Goal: Task Accomplishment & Management: Use online tool/utility

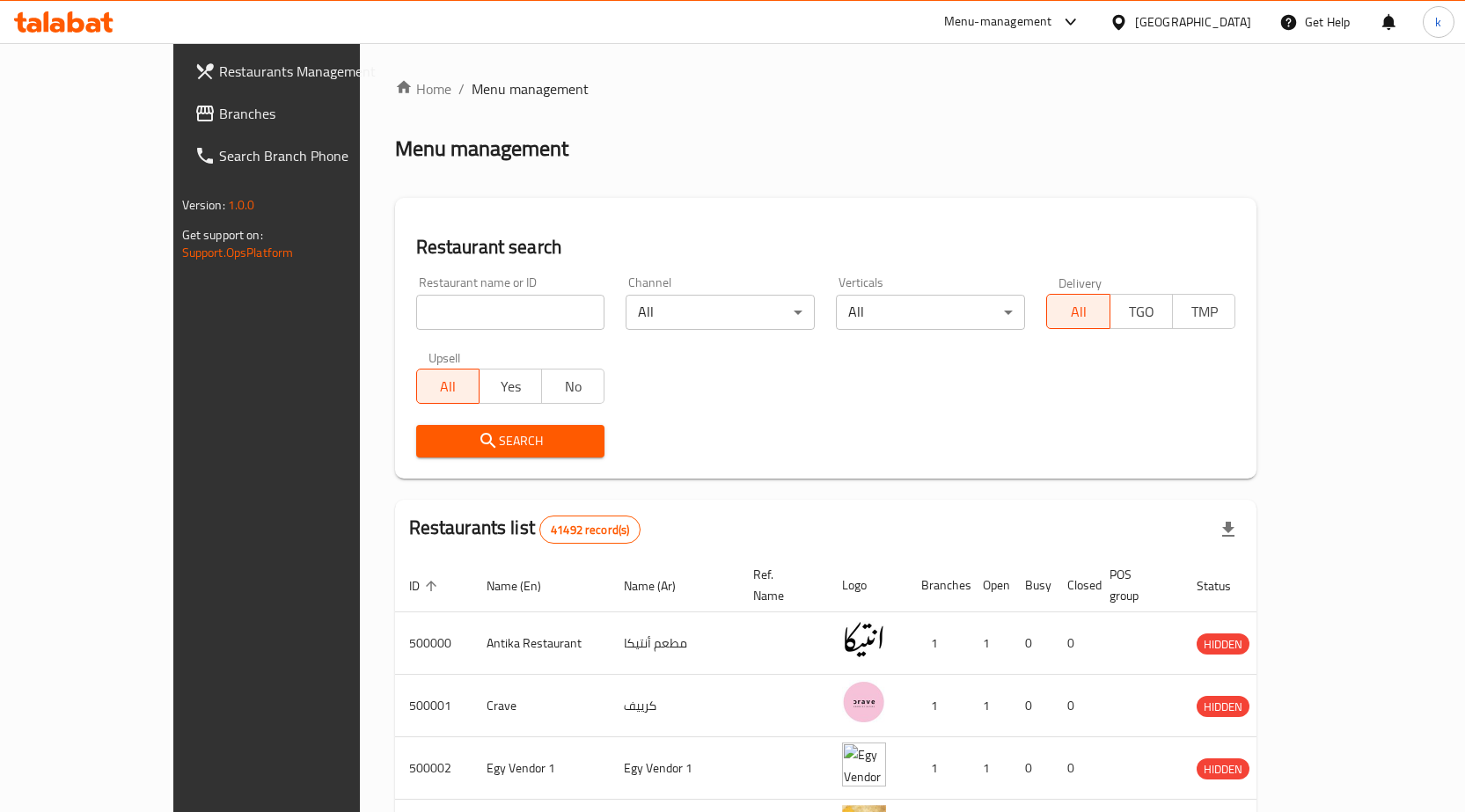
click at [1237, 16] on div "Egypt" at bounding box center [1192, 22] width 116 height 19
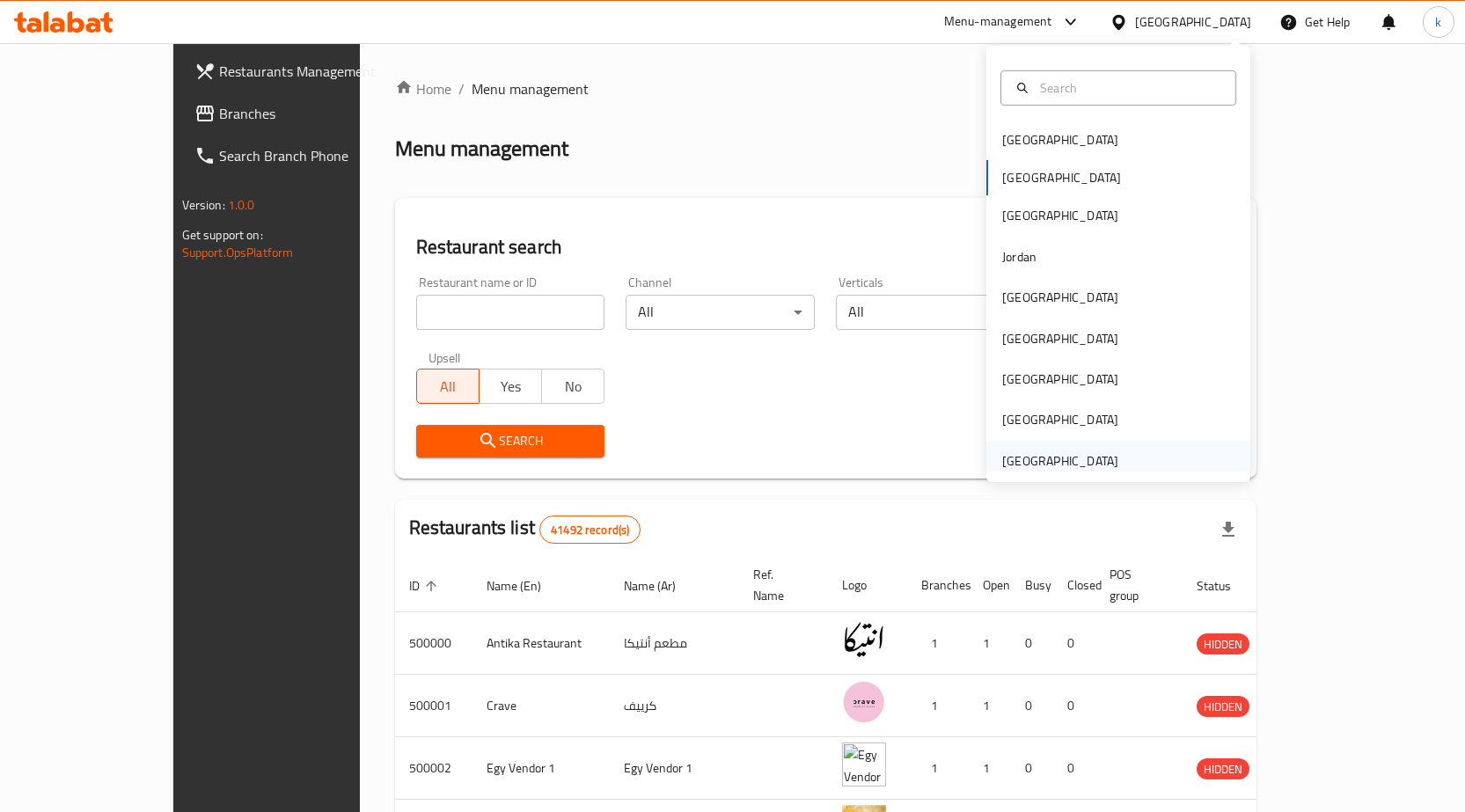
click at [1071, 455] on div "[GEOGRAPHIC_DATA]" at bounding box center [1060, 461] width 116 height 19
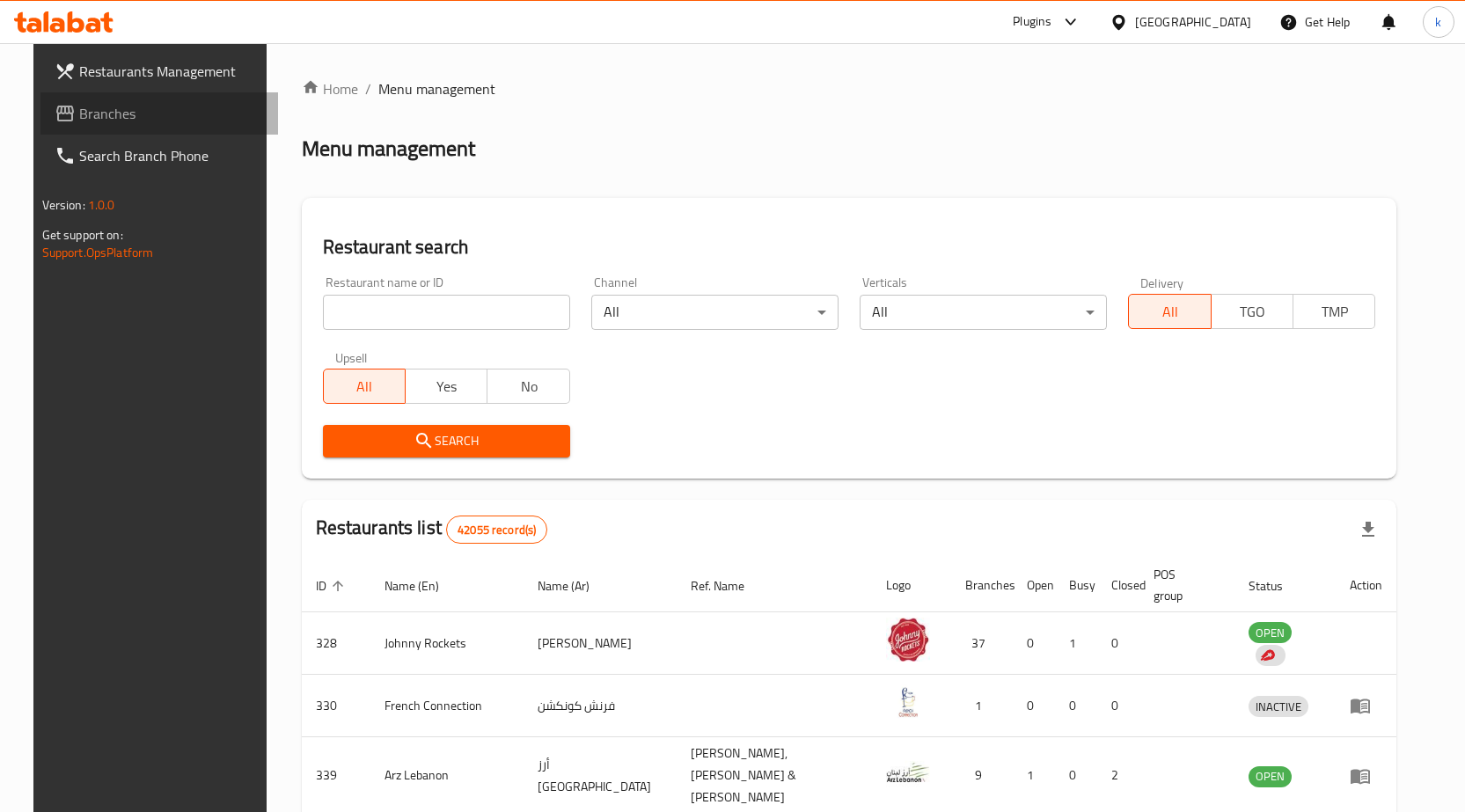
click at [108, 98] on link "Branches" at bounding box center [160, 113] width 238 height 42
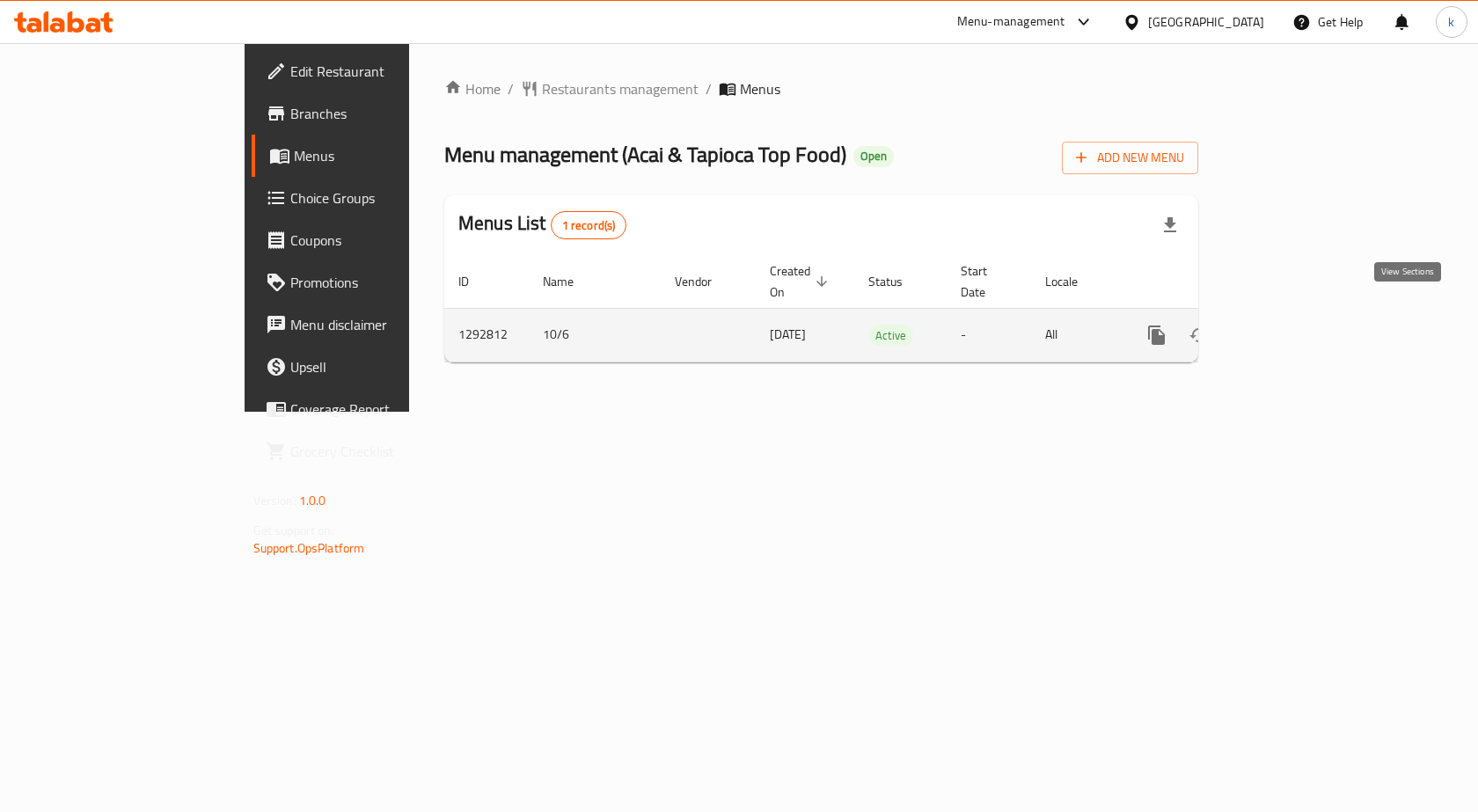
click at [1294, 324] on icon "enhanced table" at bounding box center [1283, 335] width 21 height 21
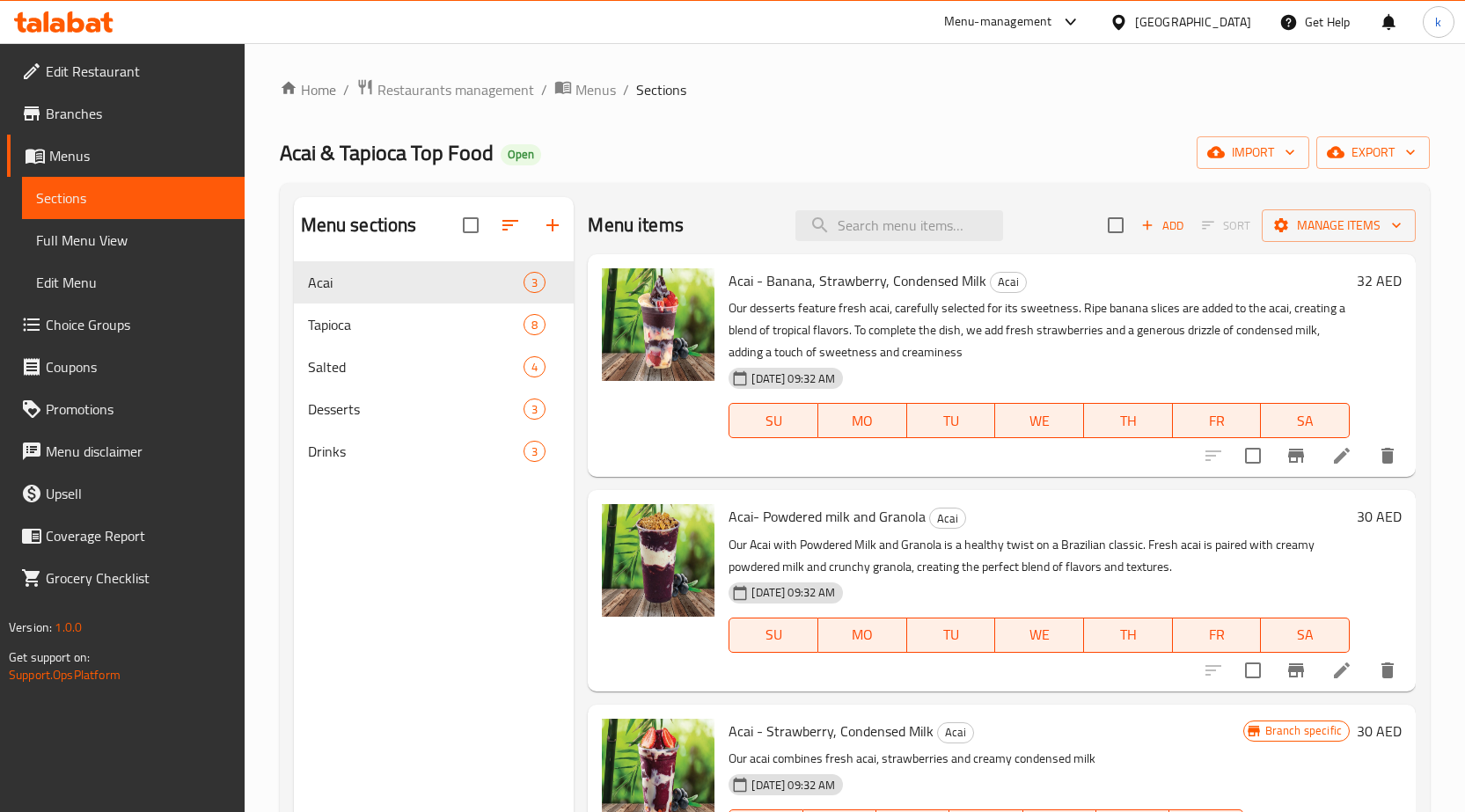
click at [103, 98] on link "Branches" at bounding box center [126, 113] width 238 height 42
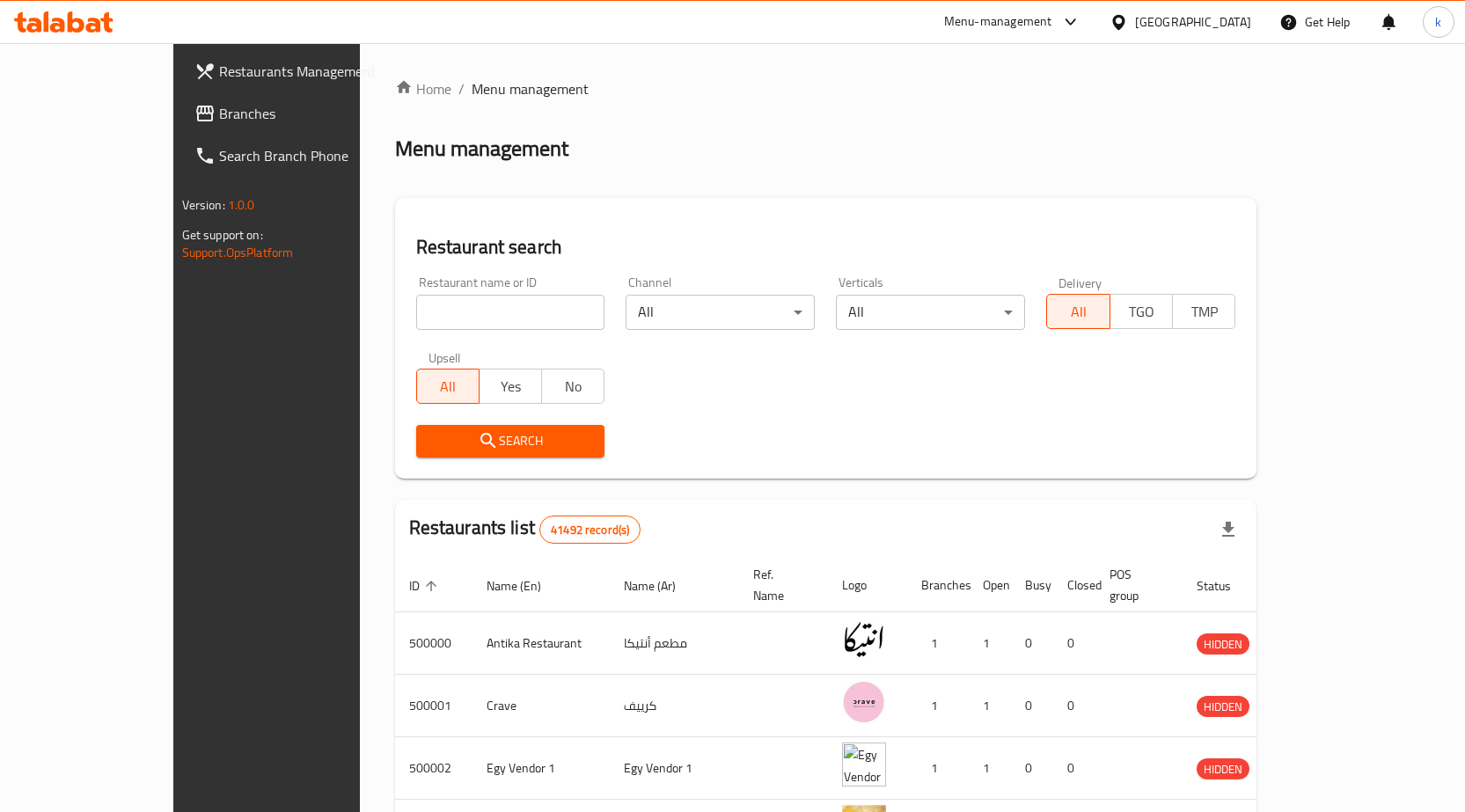
click at [219, 117] on span "Branches" at bounding box center [312, 114] width 185 height 21
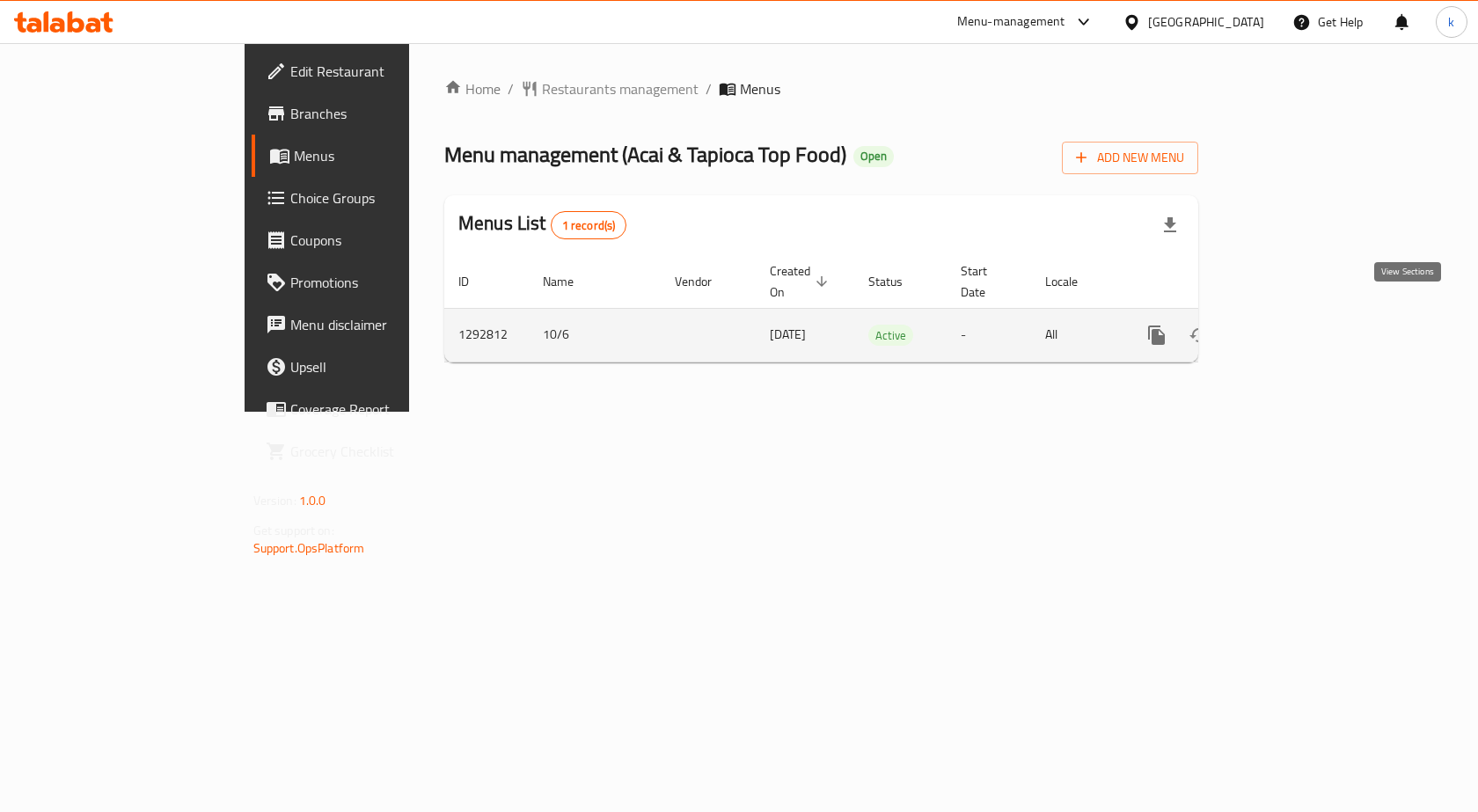
click at [1294, 324] on icon "enhanced table" at bounding box center [1283, 335] width 21 height 21
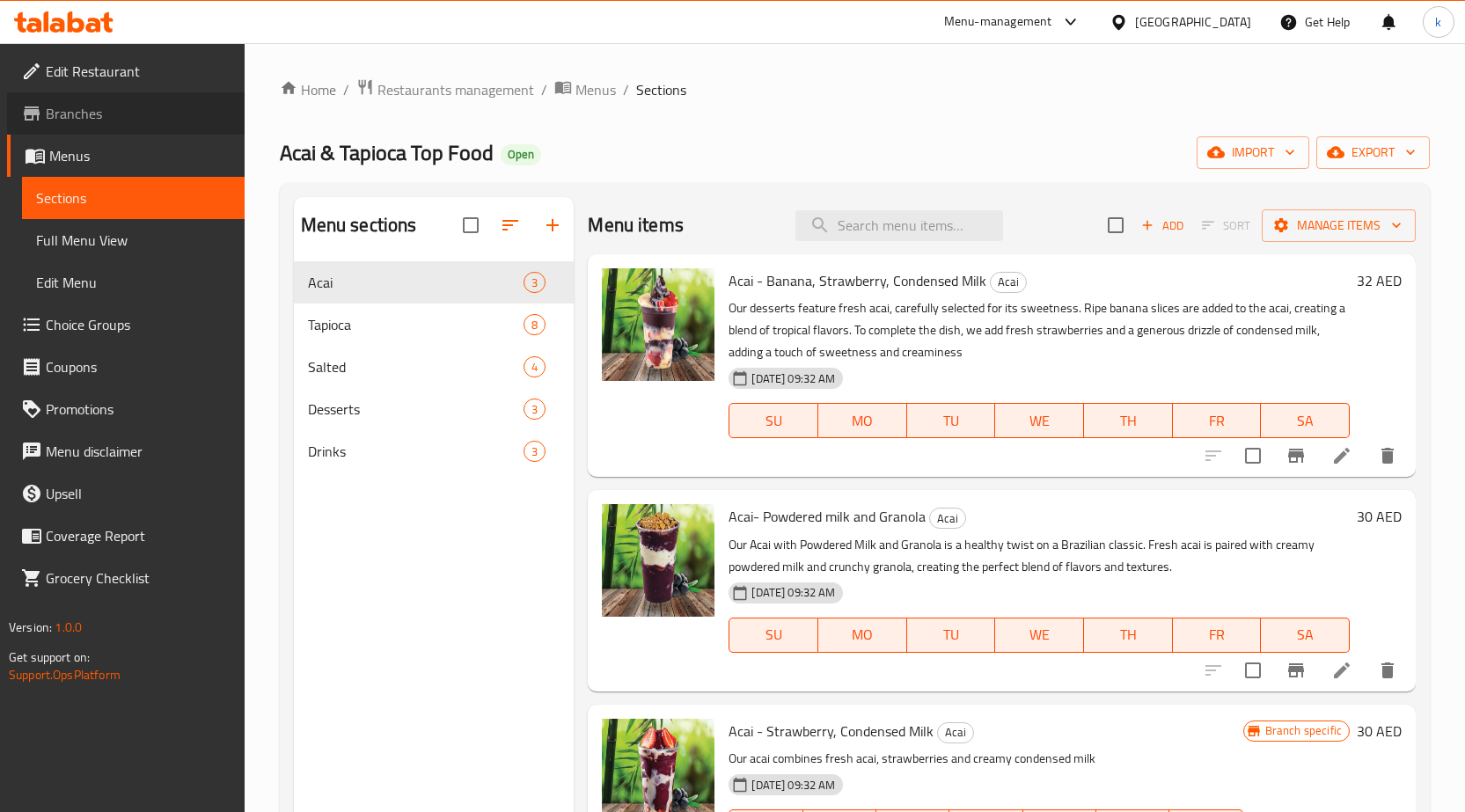
click at [117, 122] on span "Branches" at bounding box center [138, 114] width 185 height 21
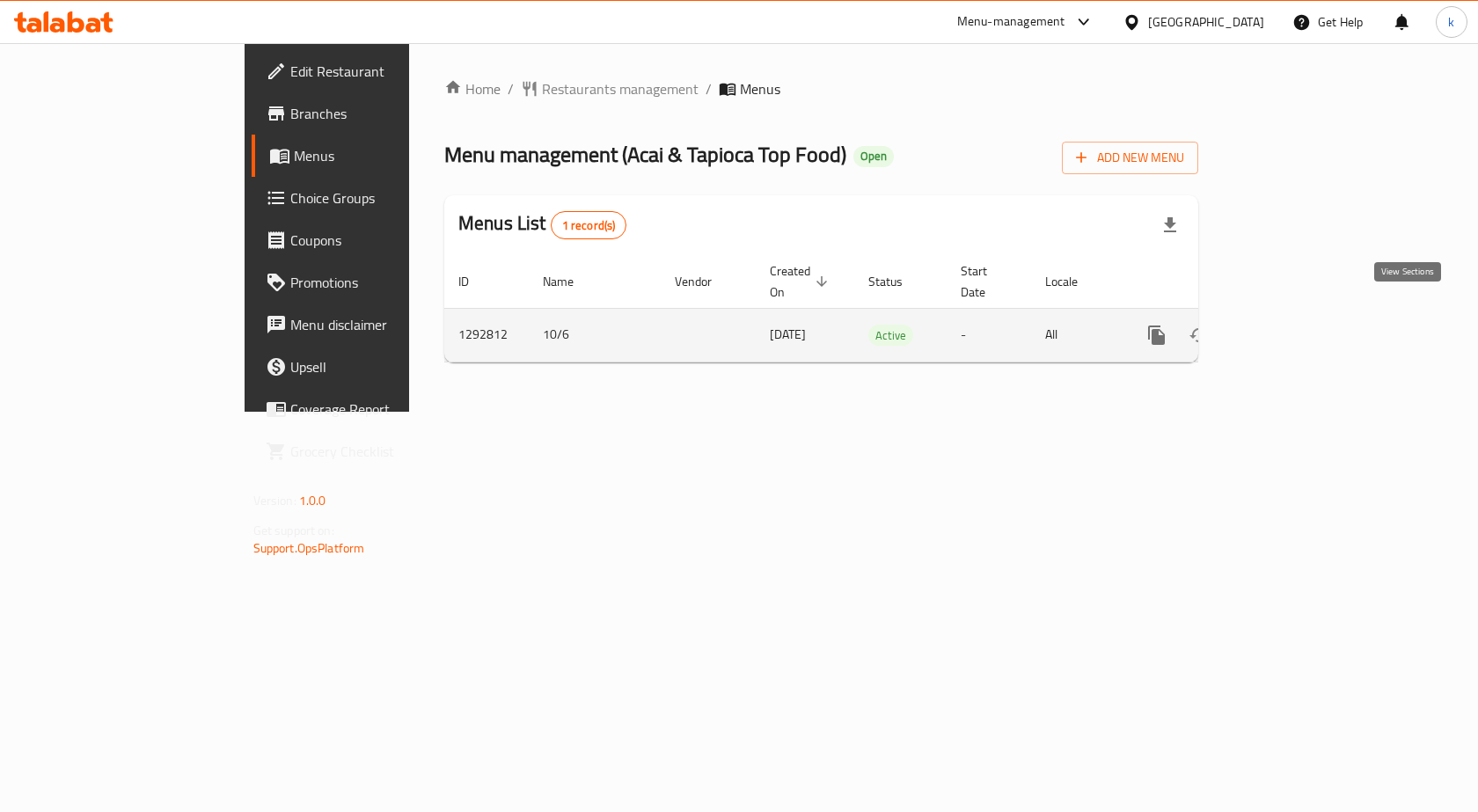
click at [1294, 324] on icon "enhanced table" at bounding box center [1283, 335] width 21 height 21
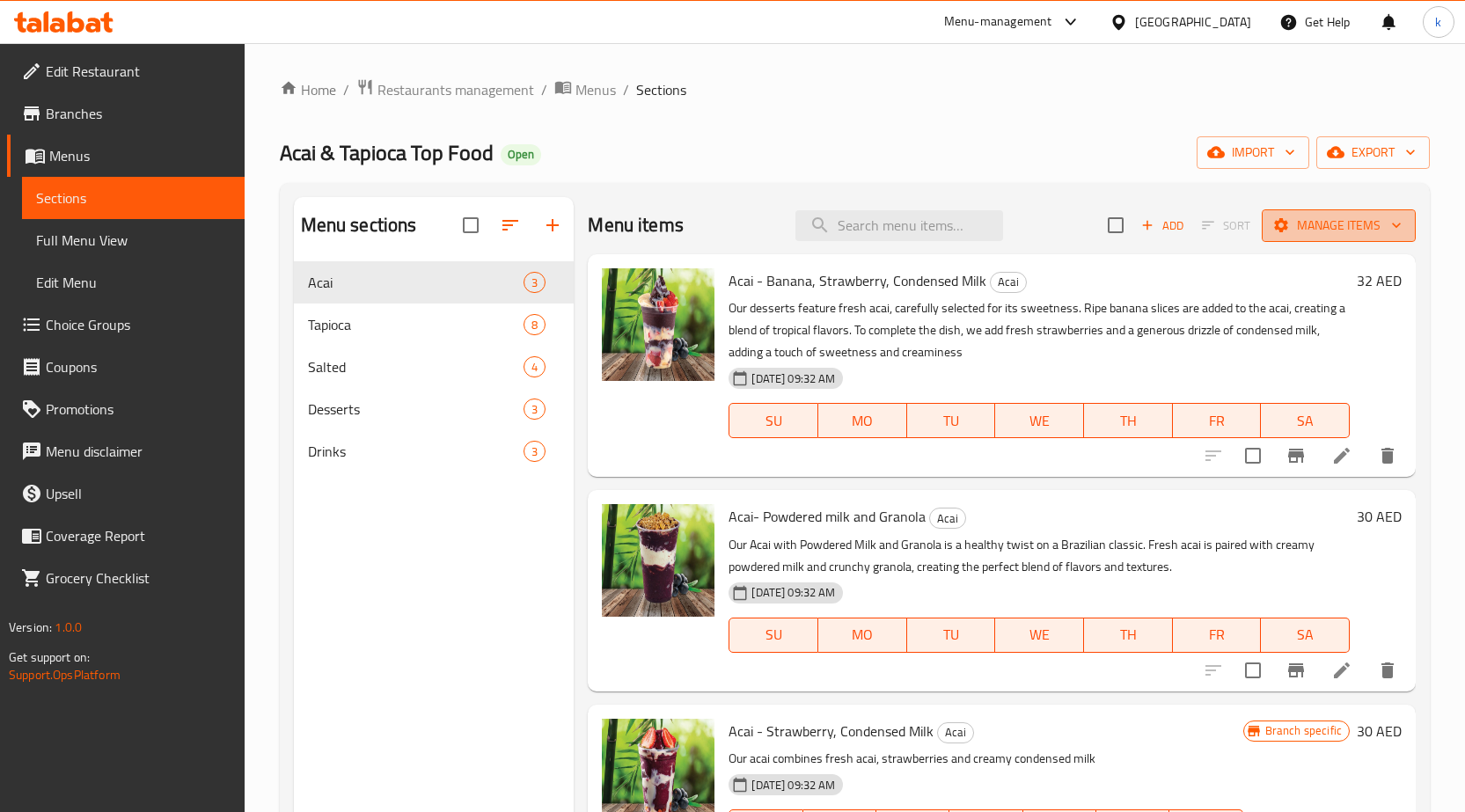
click at [1353, 220] on span "Manage items" at bounding box center [1338, 225] width 126 height 22
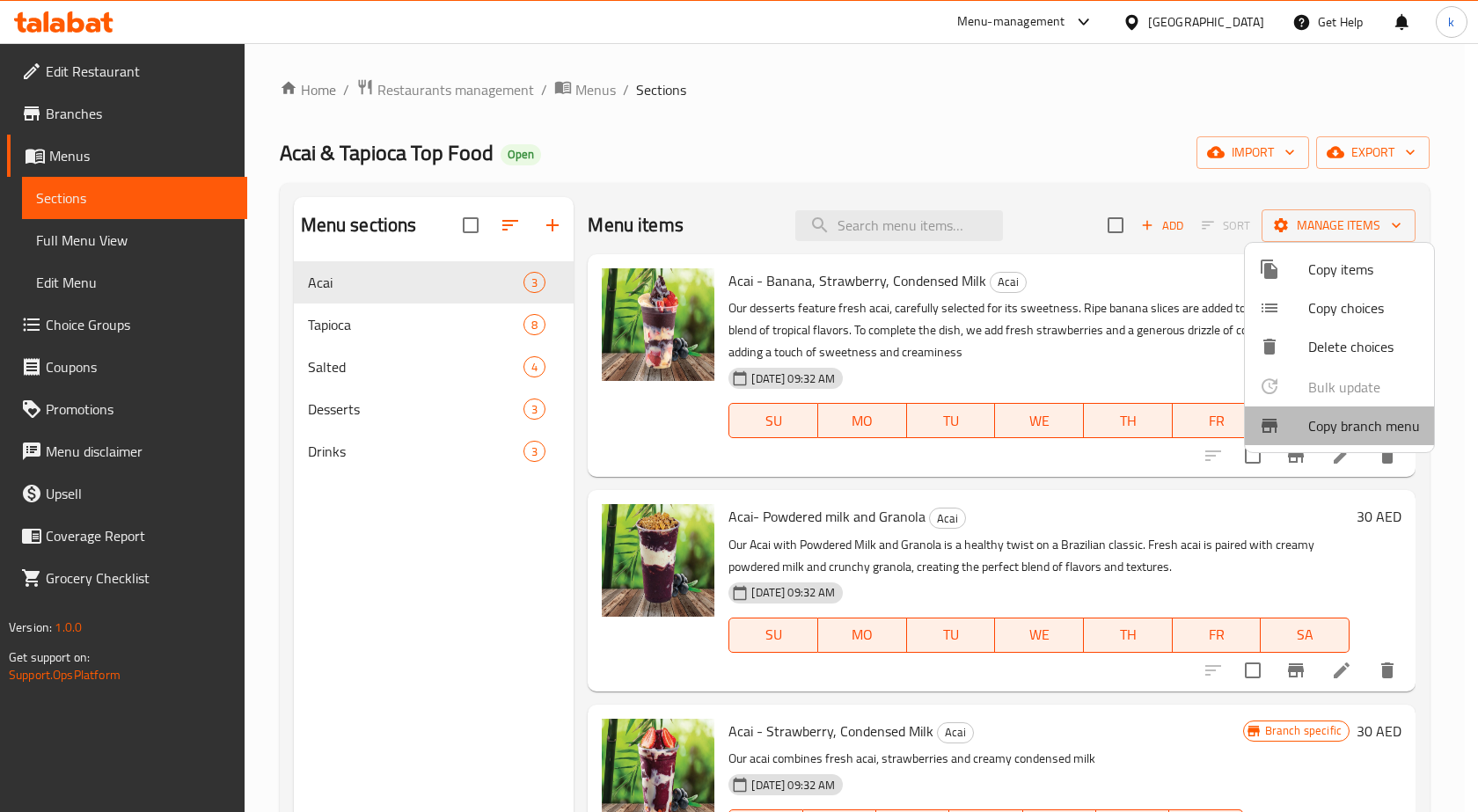
click at [1367, 423] on span "Copy branch menu" at bounding box center [1363, 425] width 112 height 21
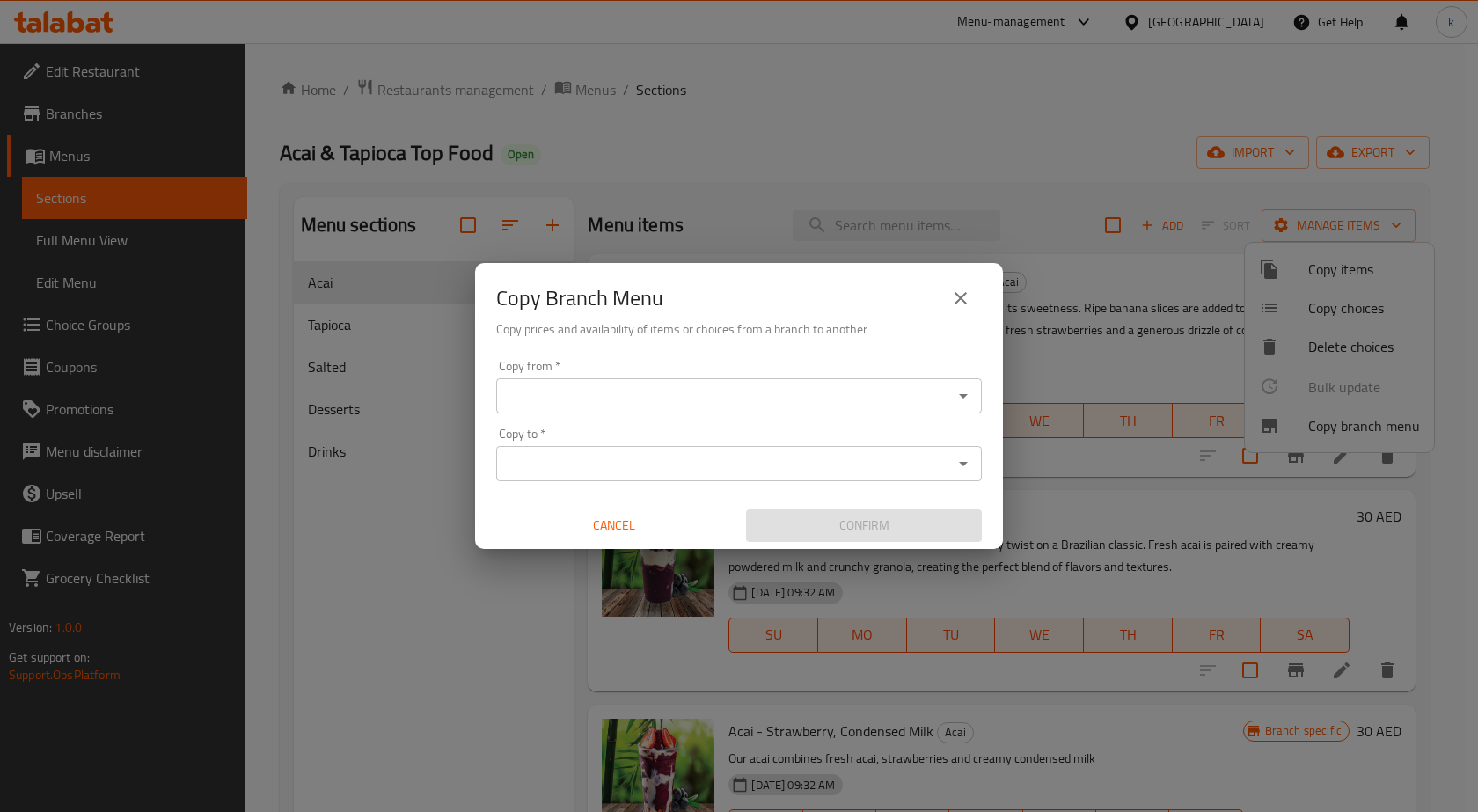
click at [647, 388] on input "Copy from   *" at bounding box center [724, 395] width 446 height 24
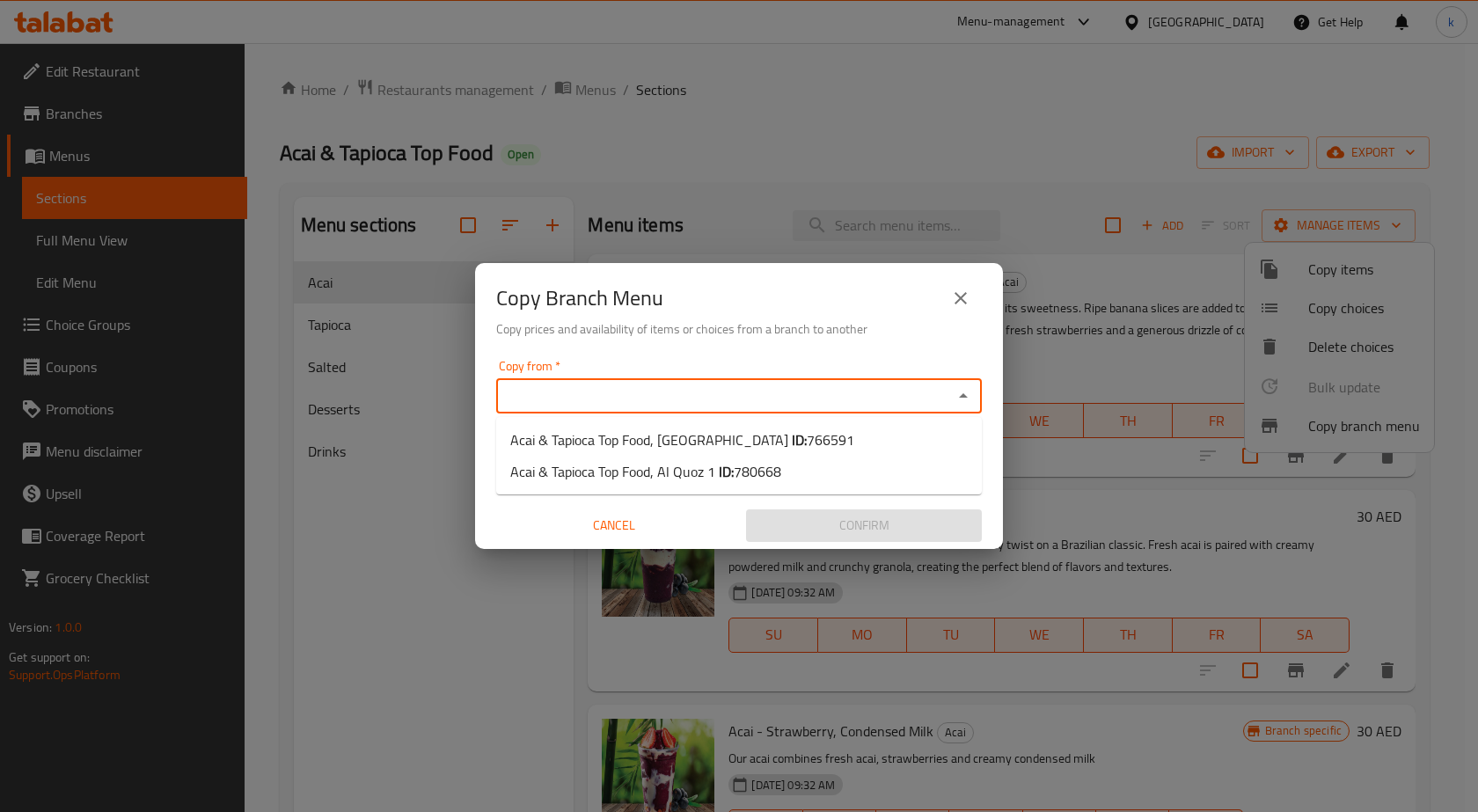
click at [550, 399] on input "Copy from   *" at bounding box center [724, 395] width 446 height 24
paste input "766591"
type input "7"
click at [806, 440] on span "766591" at bounding box center [830, 439] width 48 height 26
type input "Acai & Tapioca Top Food, Dubai Marina"
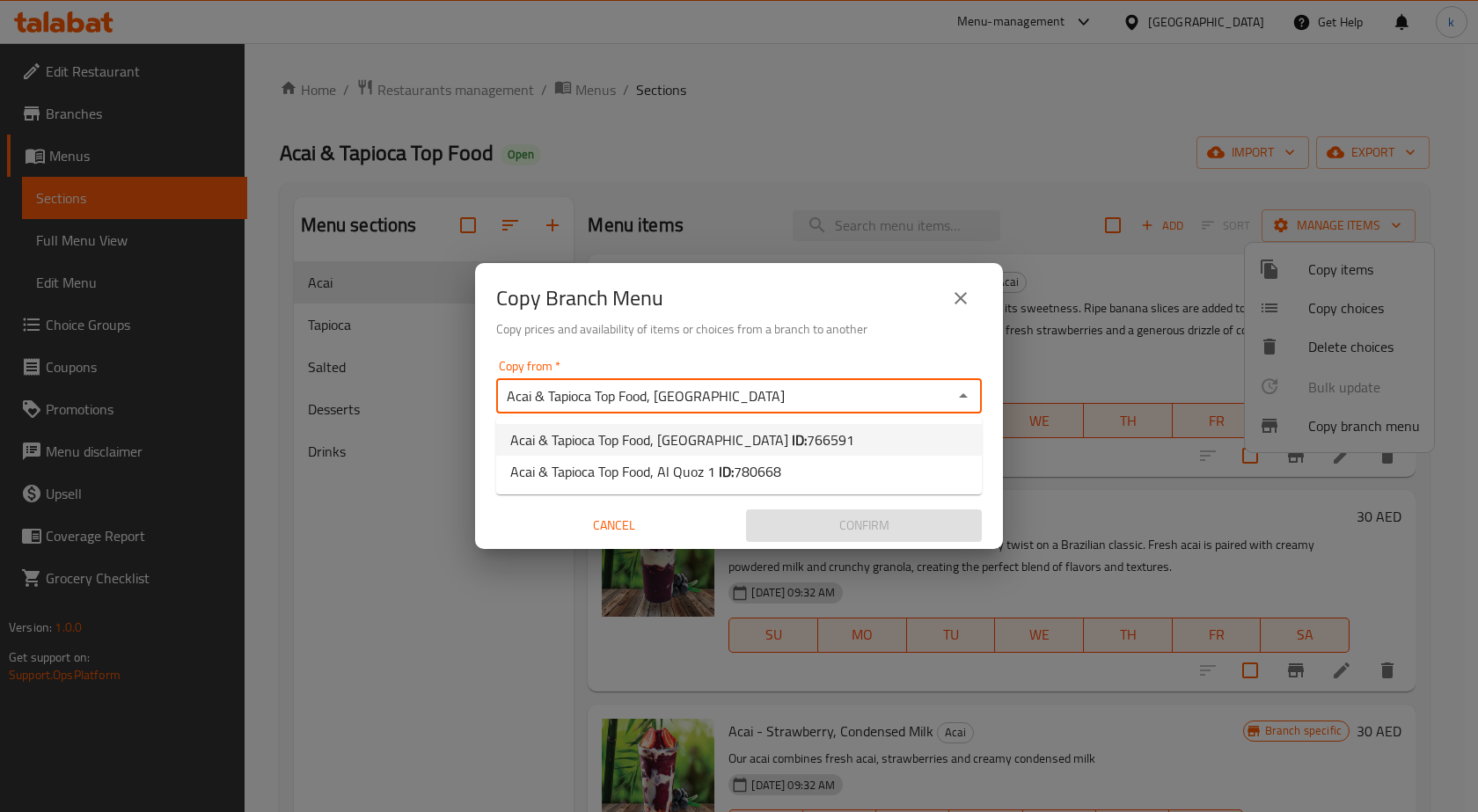
click at [789, 440] on div "Copy to   * Copy to *" at bounding box center [739, 454] width 486 height 54
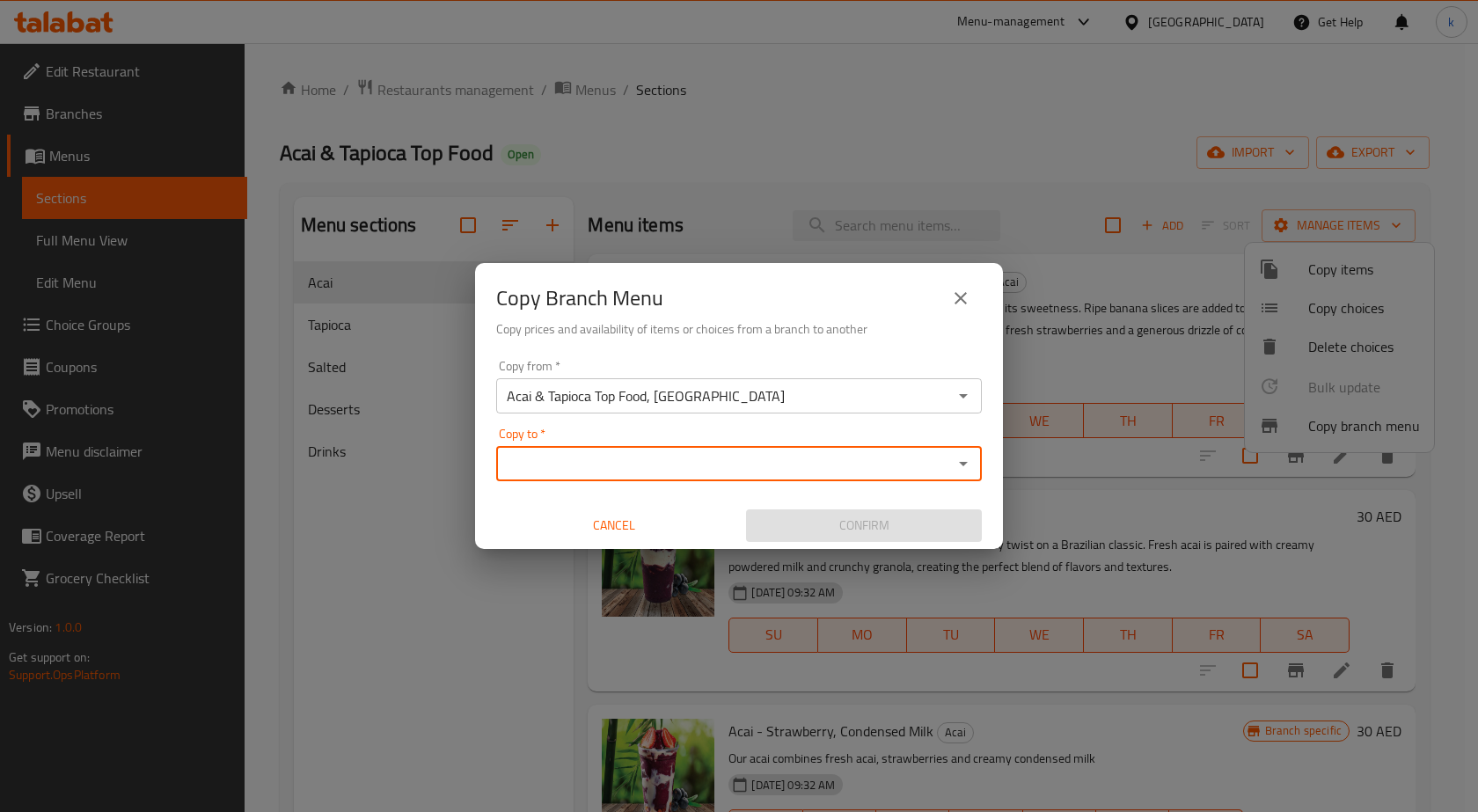
click at [721, 463] on input "Copy to   *" at bounding box center [724, 462] width 446 height 24
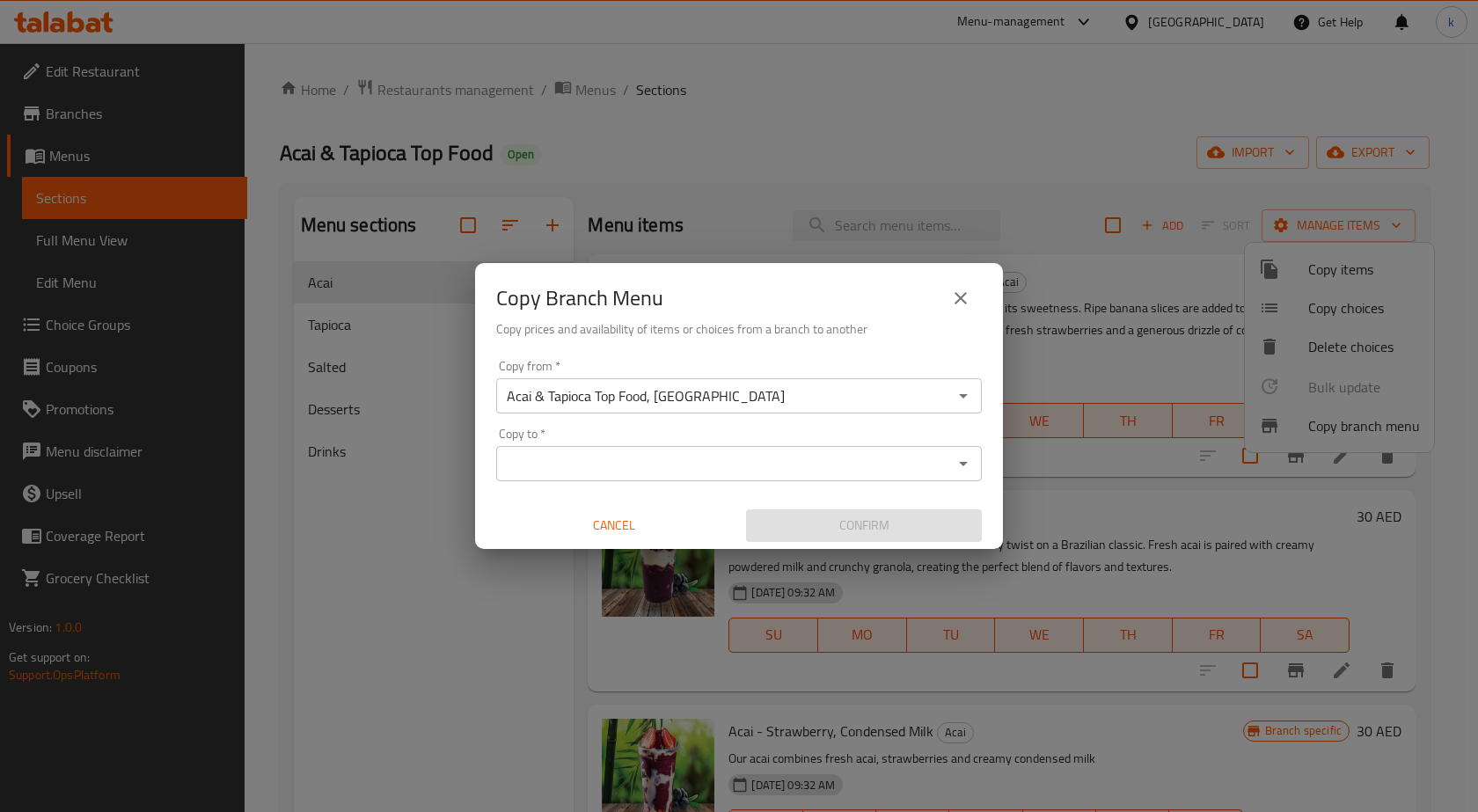
click at [534, 477] on div "Copy to *" at bounding box center [739, 463] width 486 height 35
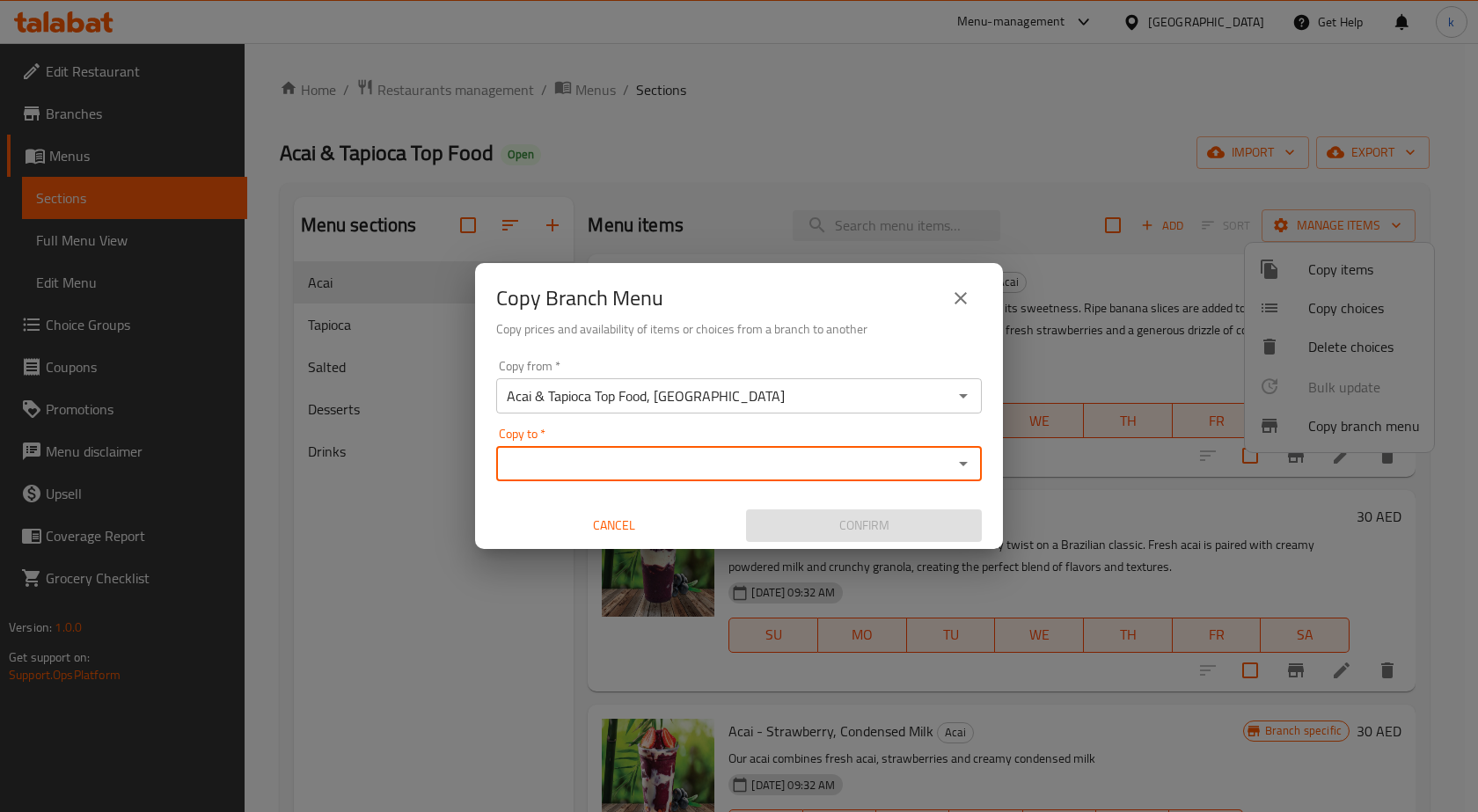
click at [961, 465] on icon "Open" at bounding box center [963, 463] width 21 height 21
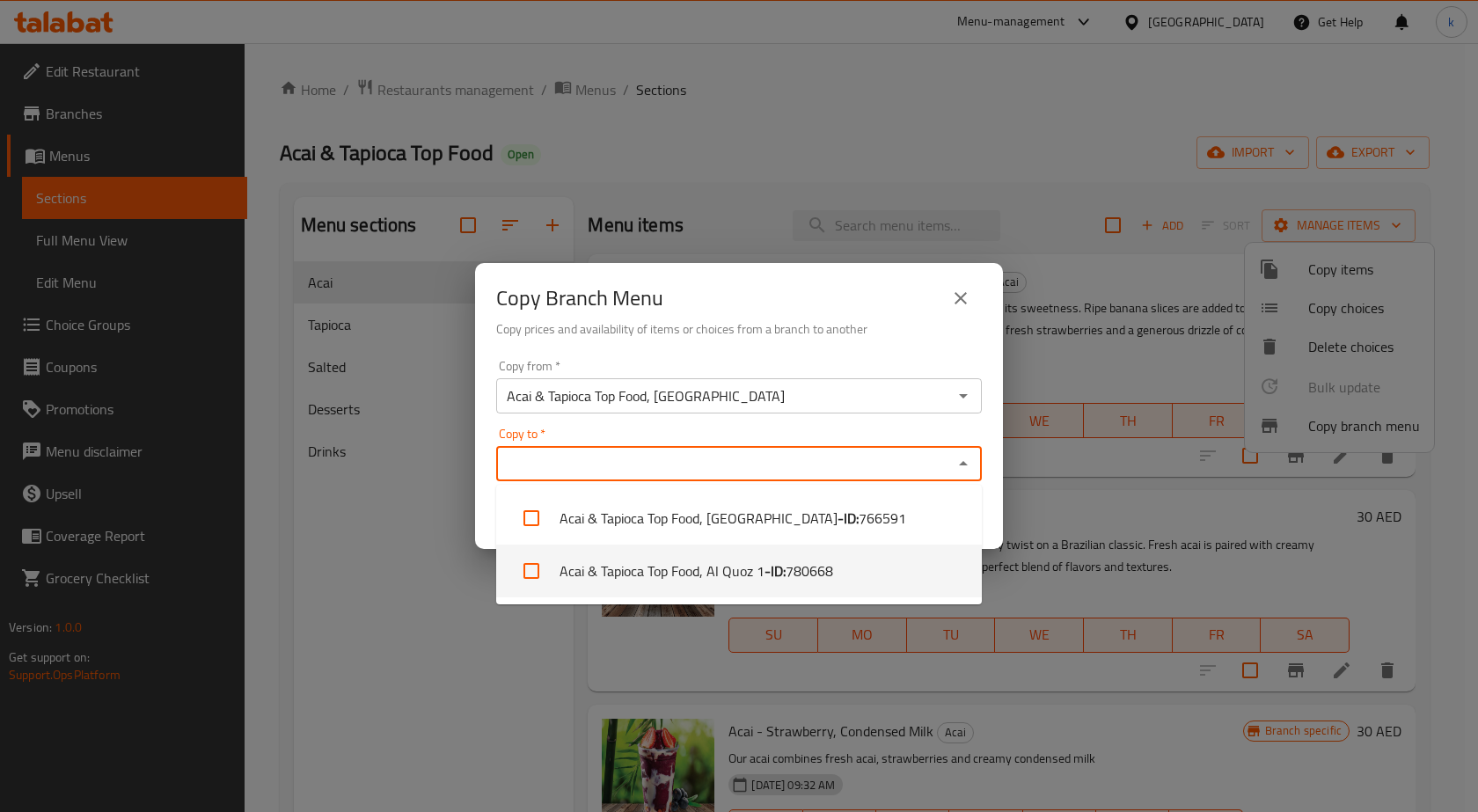
click at [794, 573] on span "780668" at bounding box center [809, 572] width 48 height 21
checkbox input "true"
click at [395, 664] on div "Copy Branch Menu Copy prices and availability of items or choices from a branch…" at bounding box center [739, 406] width 1478 height 812
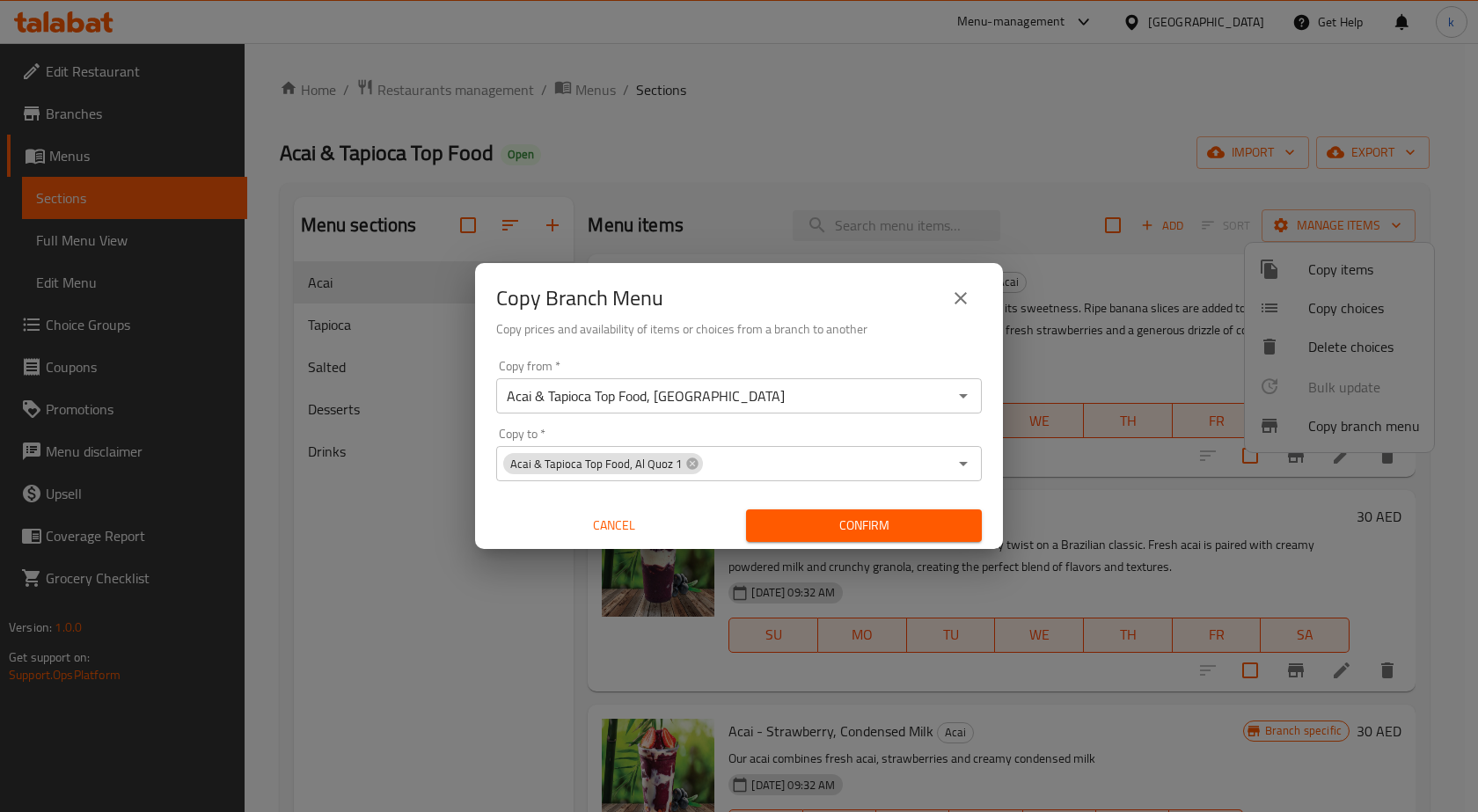
click at [789, 533] on span "Confirm" at bounding box center [864, 526] width 207 height 22
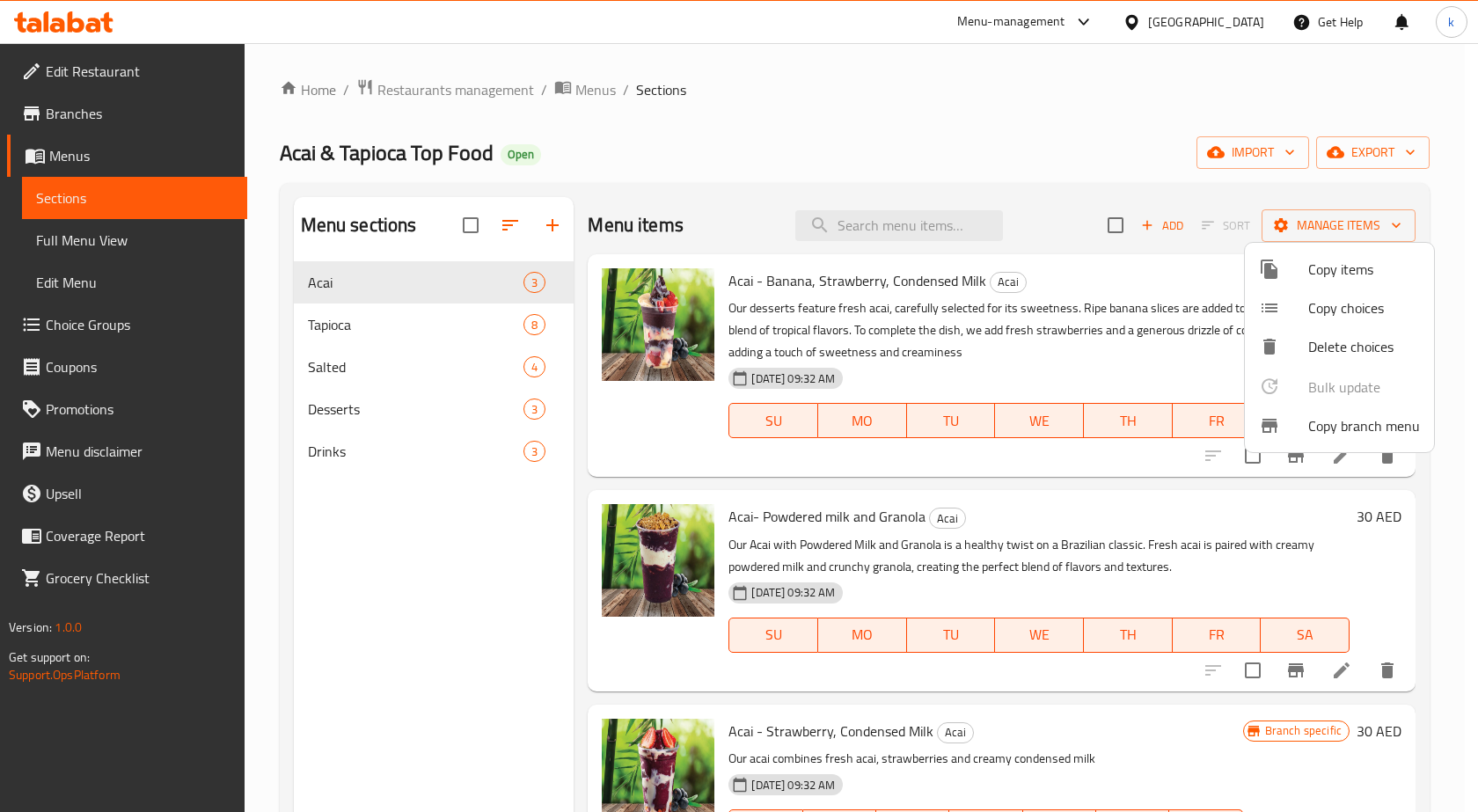
click at [140, 244] on div at bounding box center [739, 406] width 1478 height 812
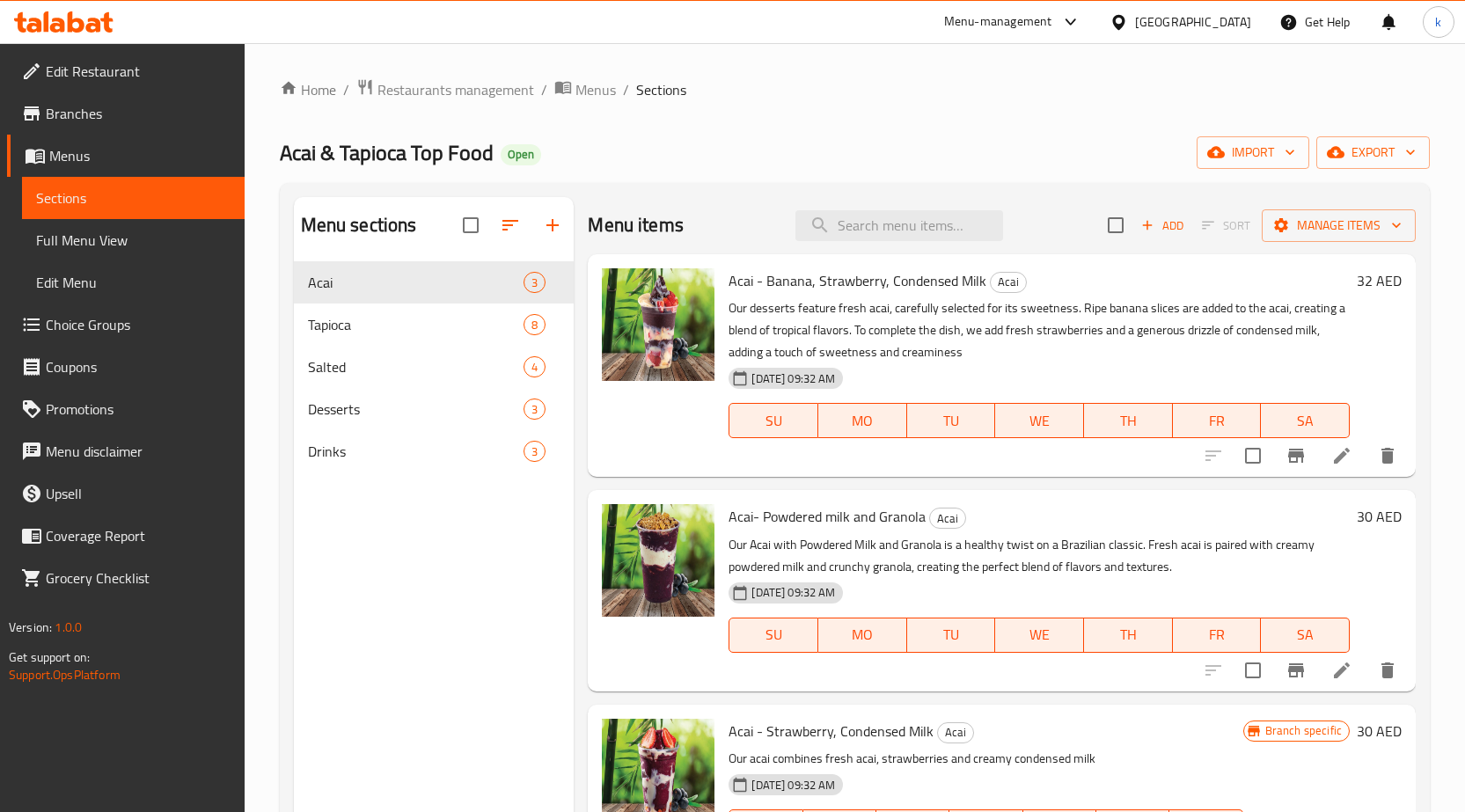
click at [140, 244] on span "Full Menu View" at bounding box center [133, 240] width 195 height 21
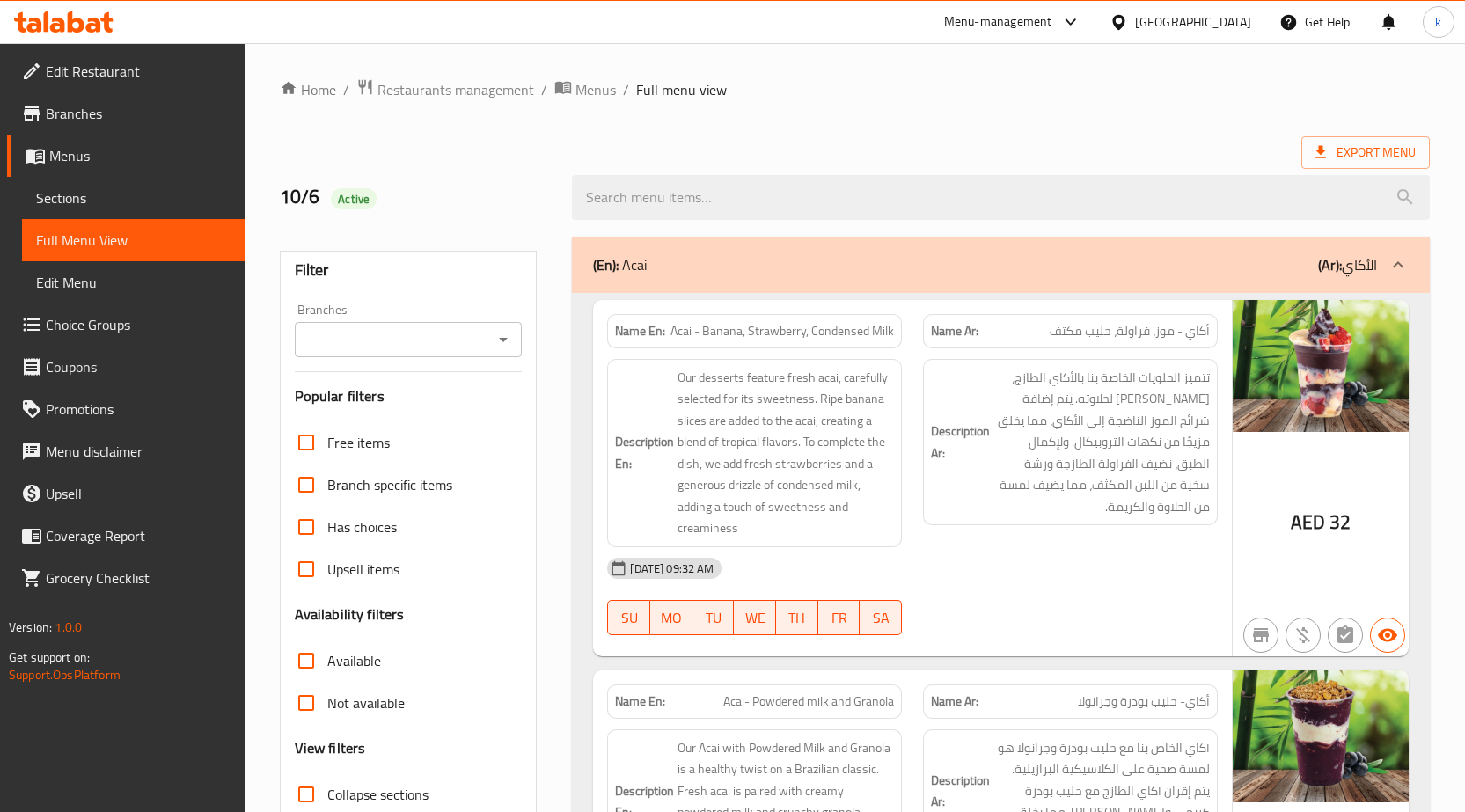
scroll to position [351, 0]
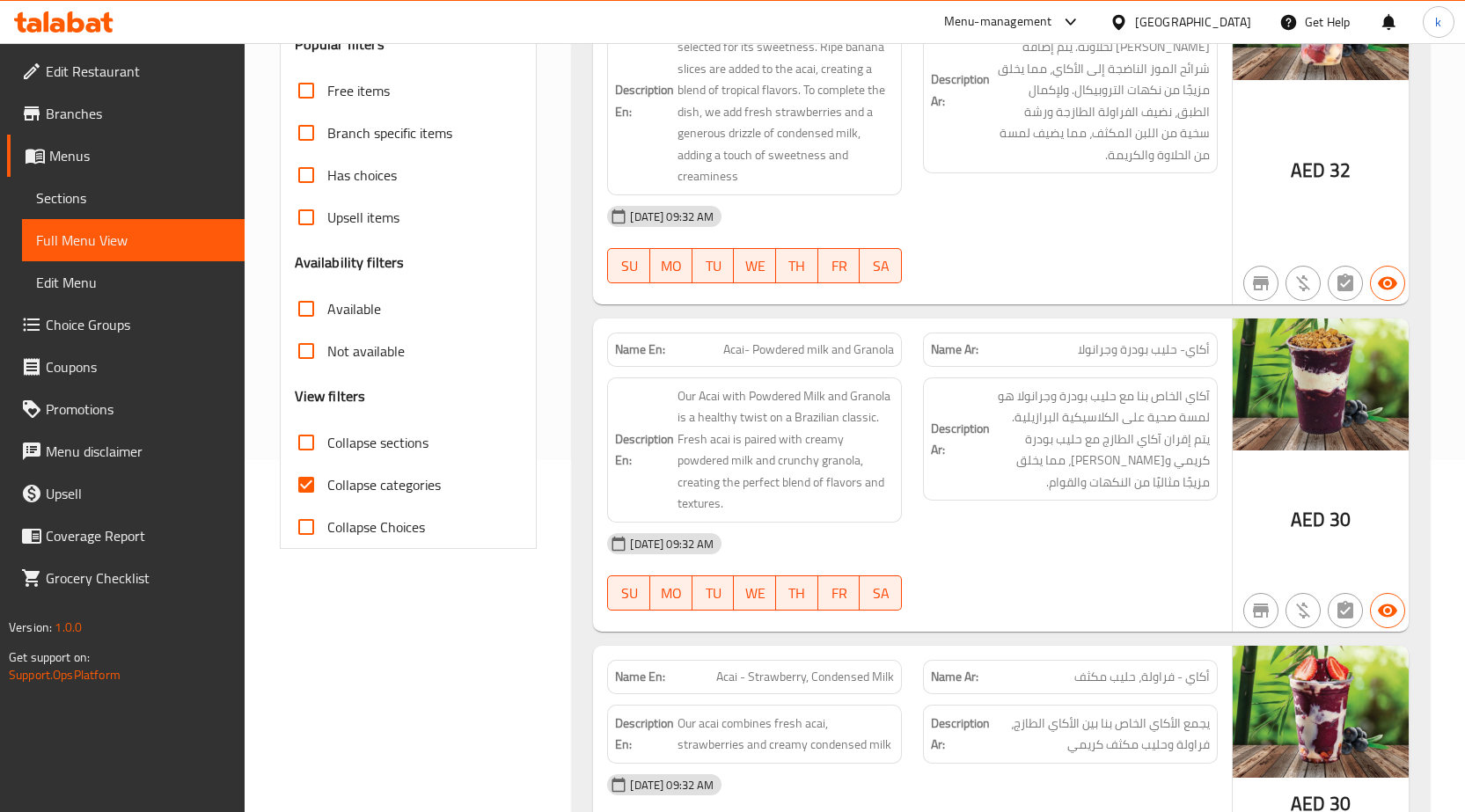
click at [328, 488] on span "Collapse categories" at bounding box center [384, 485] width 114 height 21
click at [327, 488] on input "Collapse categories" at bounding box center [306, 484] width 42 height 42
checkbox input "false"
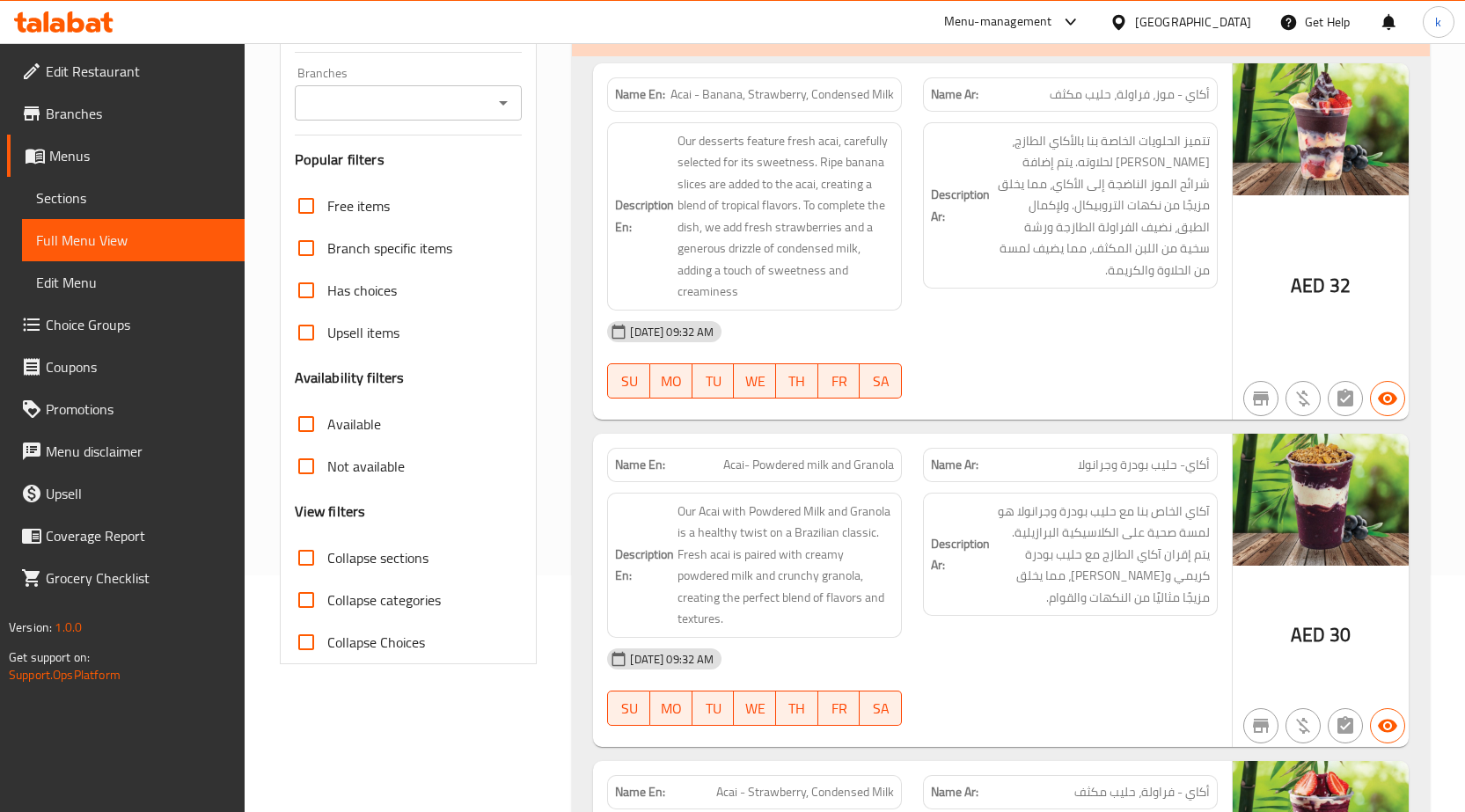
scroll to position [0, 0]
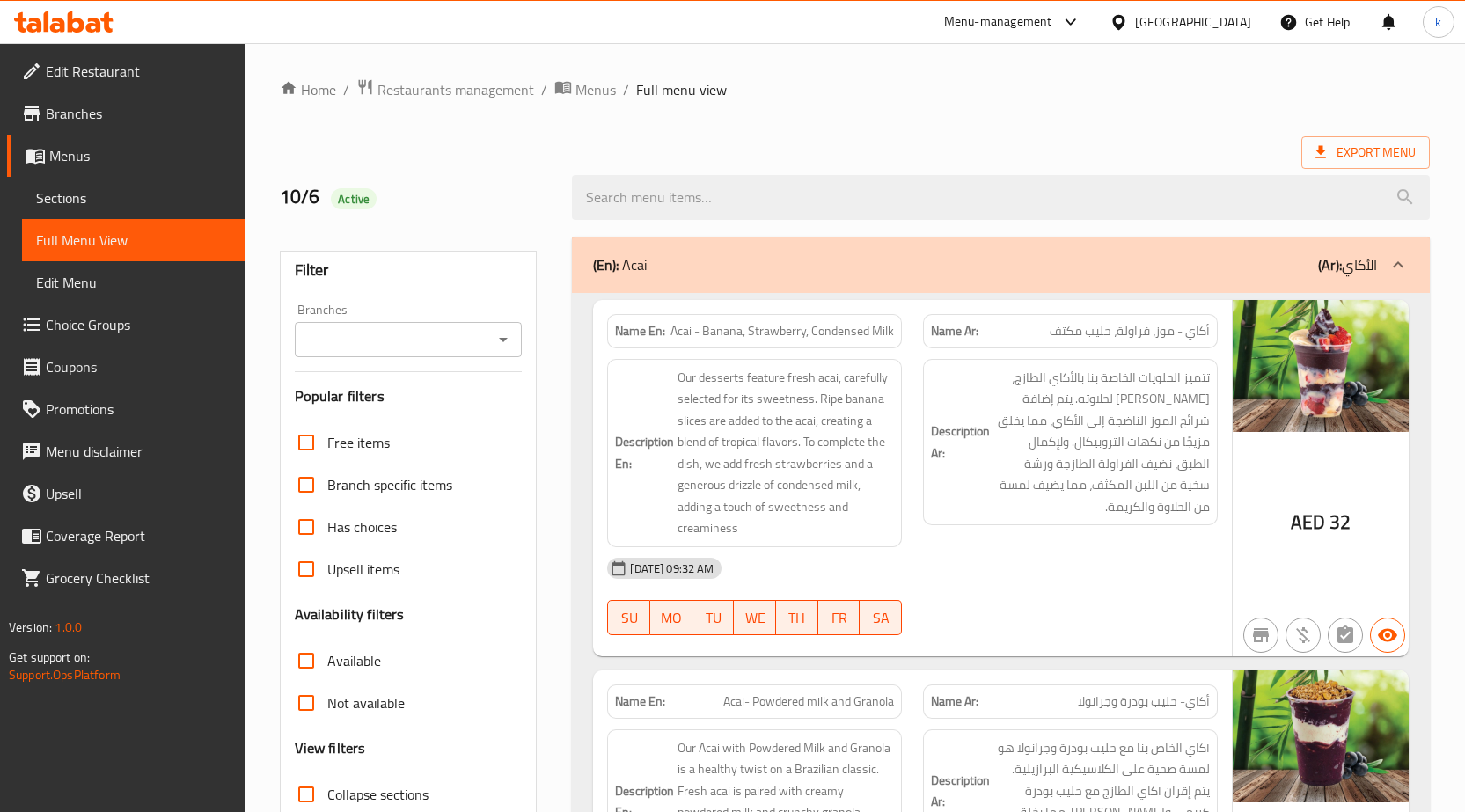
click at [929, 167] on div at bounding box center [1000, 198] width 880 height 66
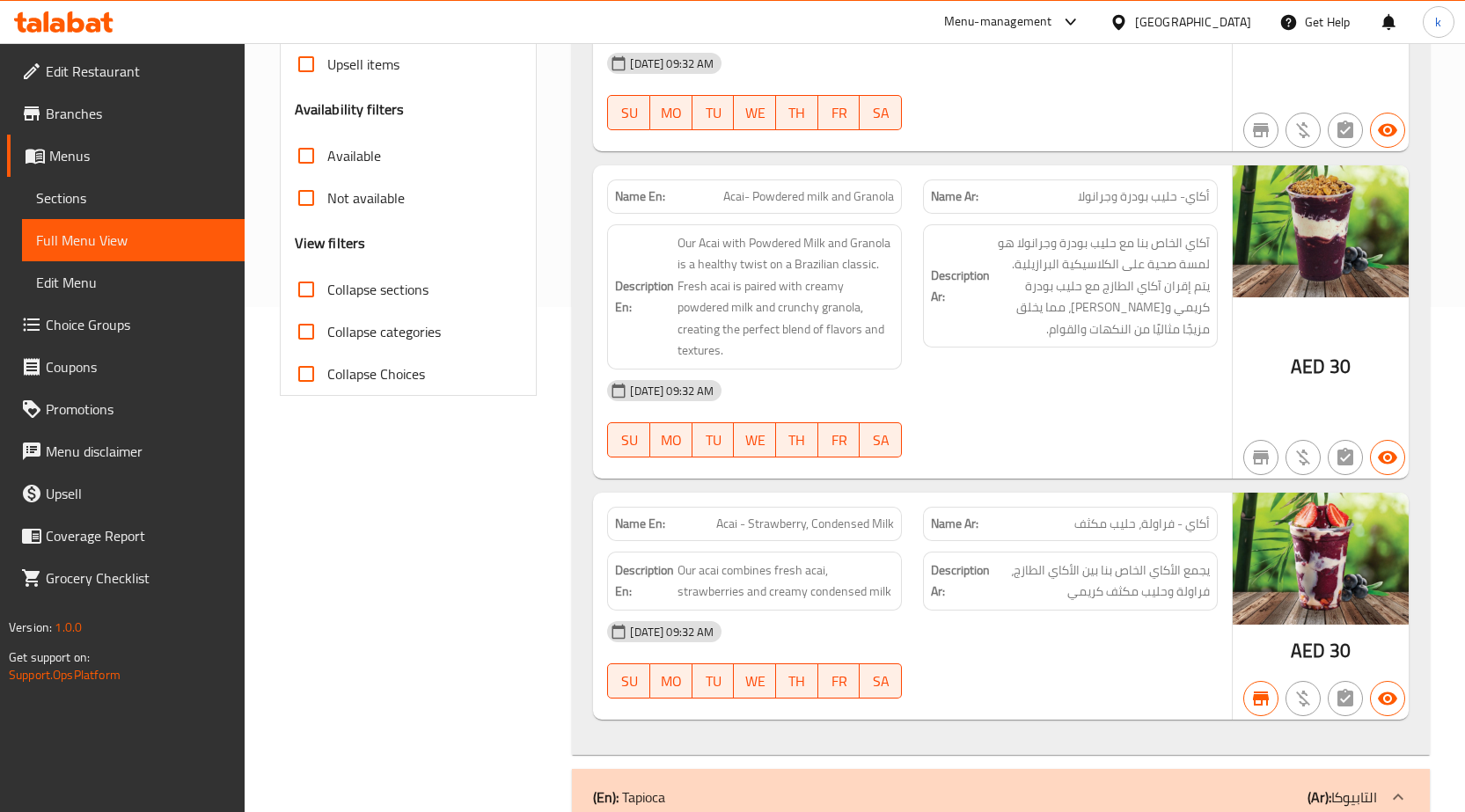
scroll to position [440, 0]
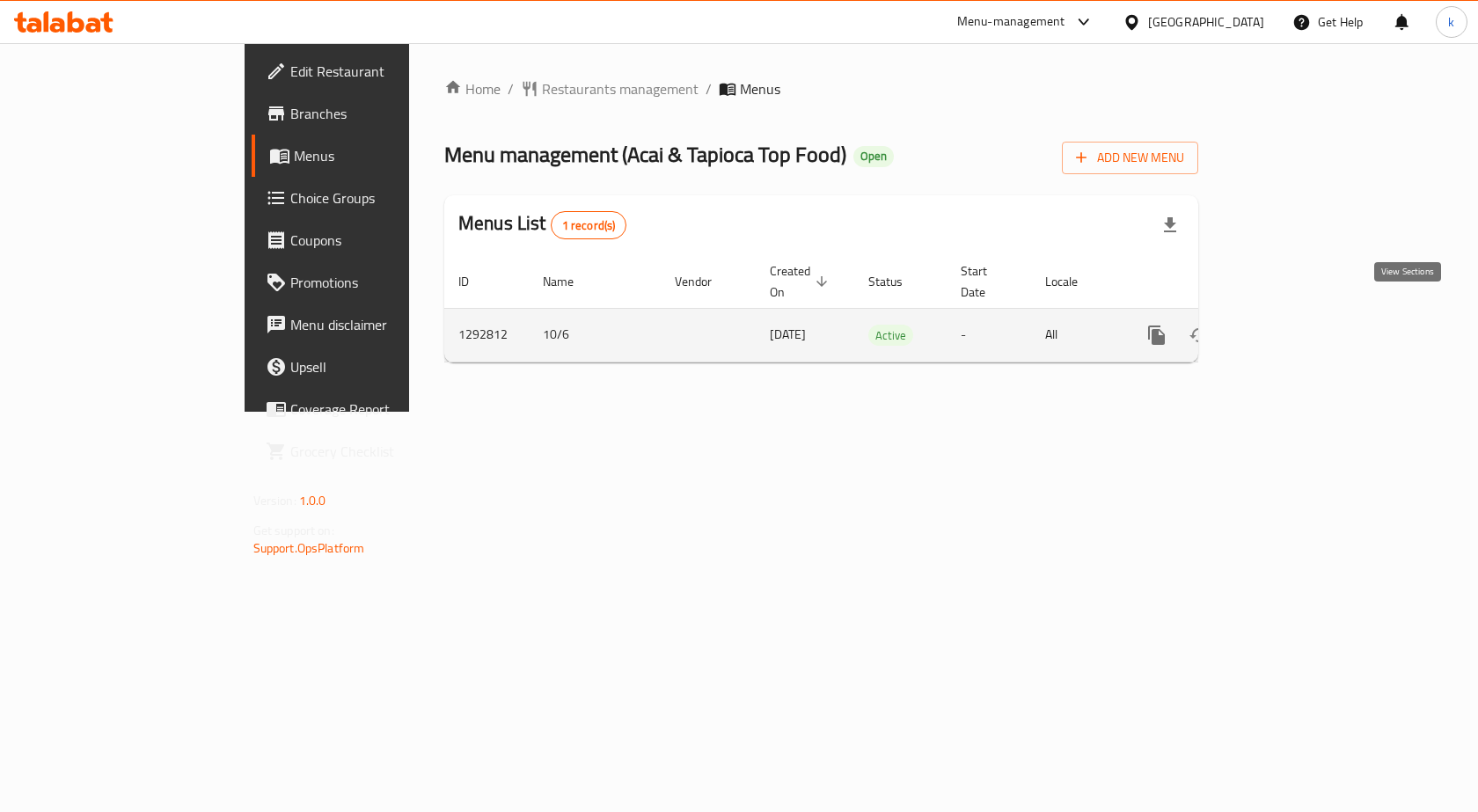
click at [1291, 327] on icon "enhanced table" at bounding box center [1283, 335] width 16 height 16
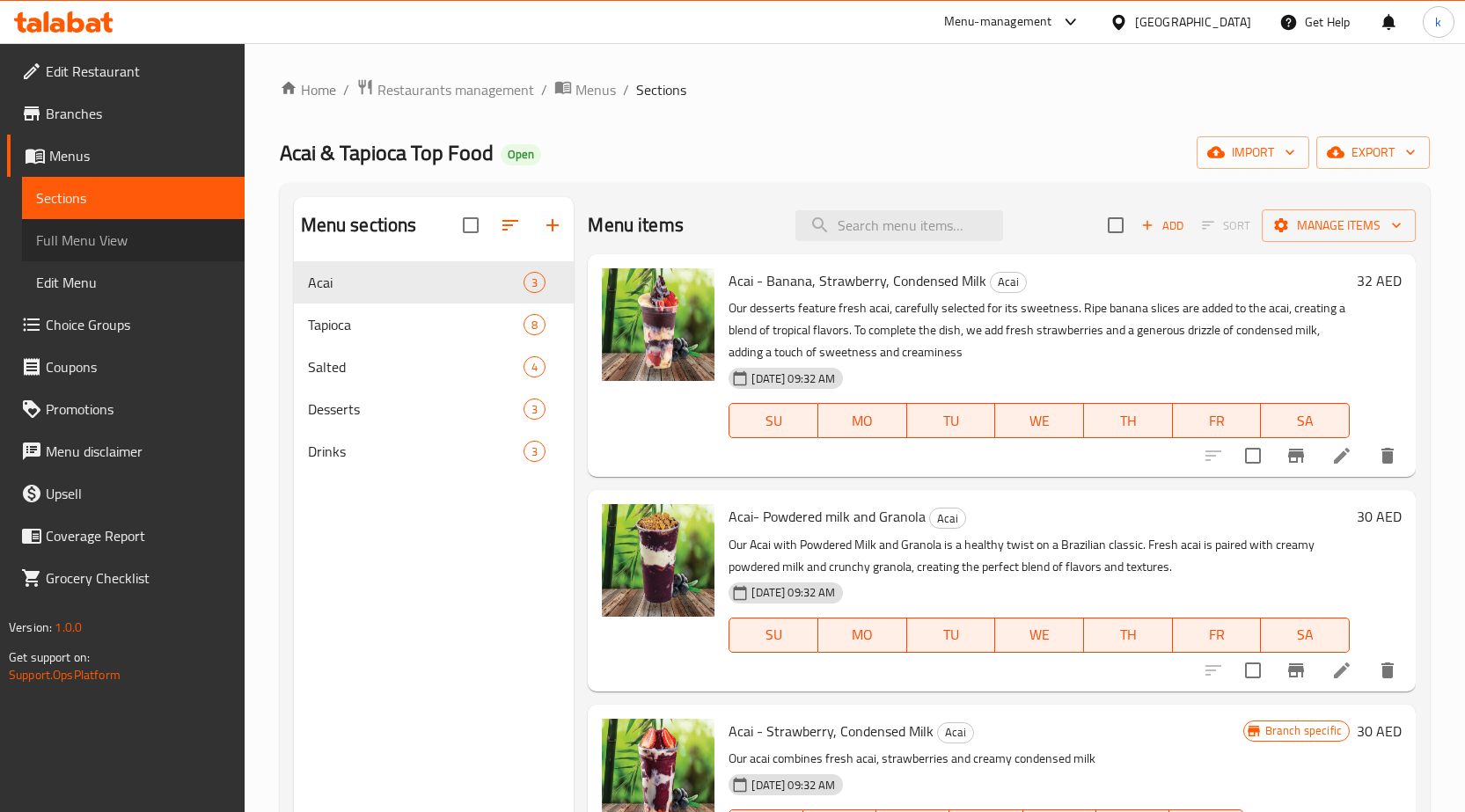
click at [97, 232] on span "Full Menu View" at bounding box center [133, 240] width 195 height 21
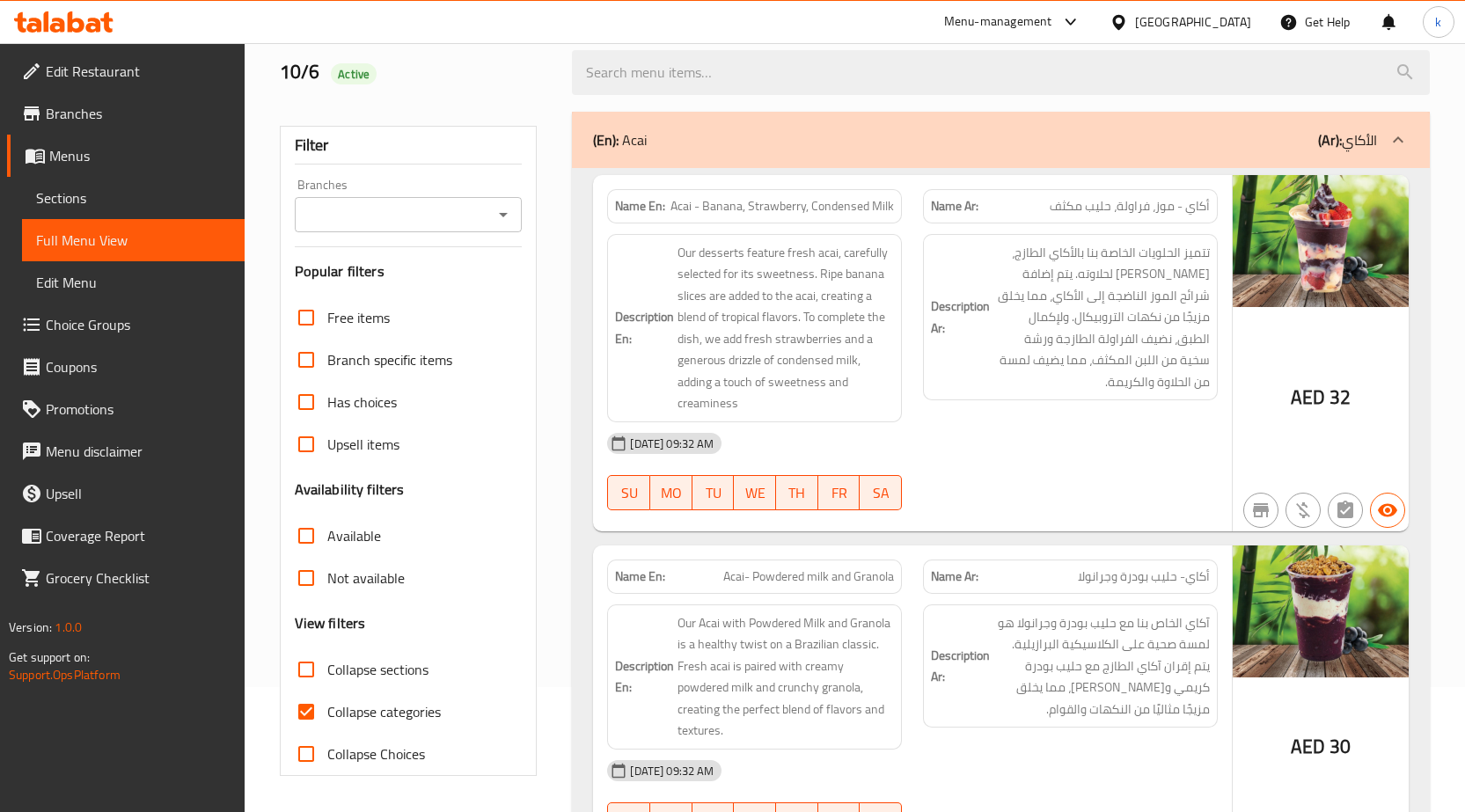
scroll to position [351, 0]
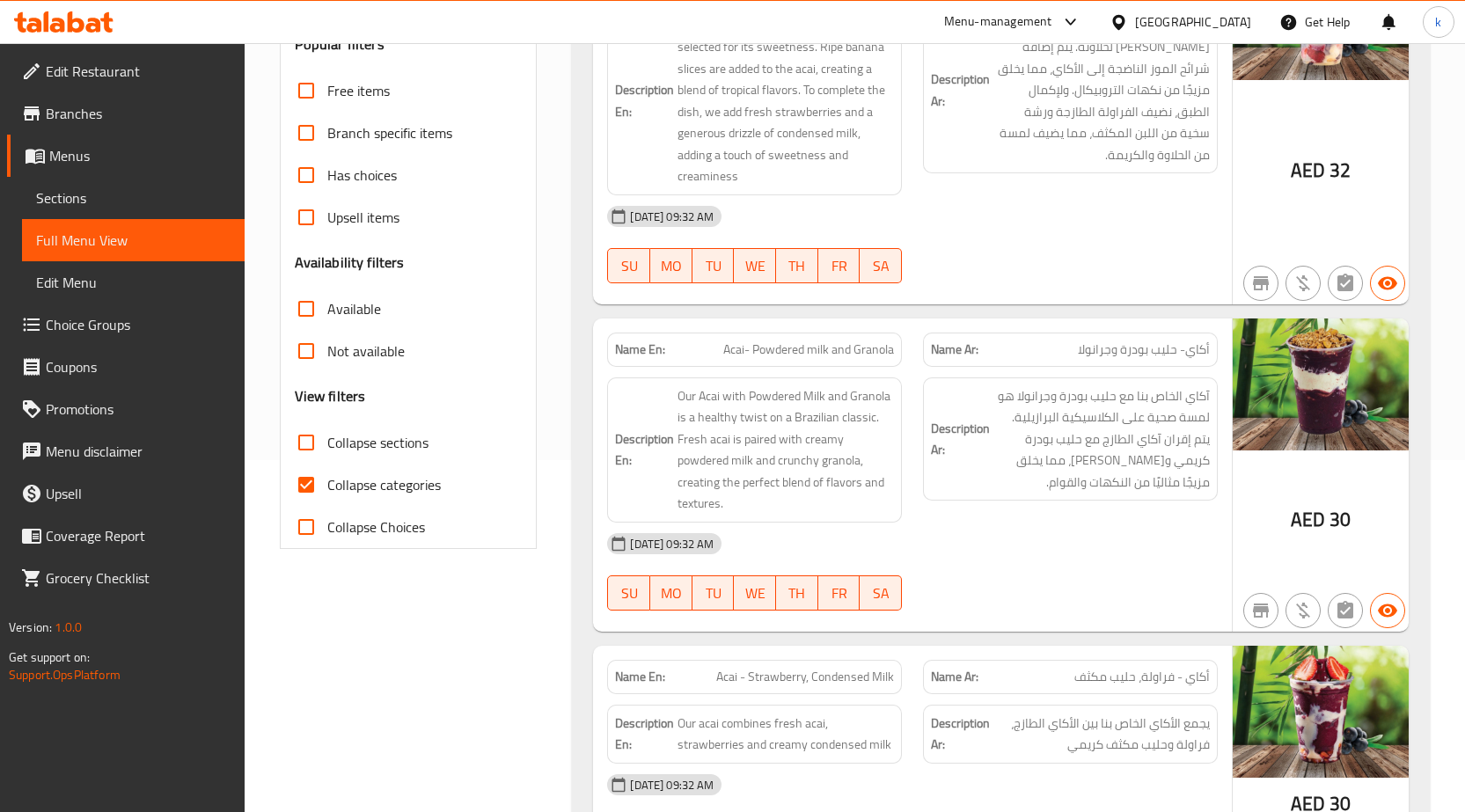
click at [388, 481] on span "Collapse categories" at bounding box center [384, 485] width 114 height 21
click at [327, 481] on input "Collapse categories" at bounding box center [306, 484] width 42 height 42
checkbox input "false"
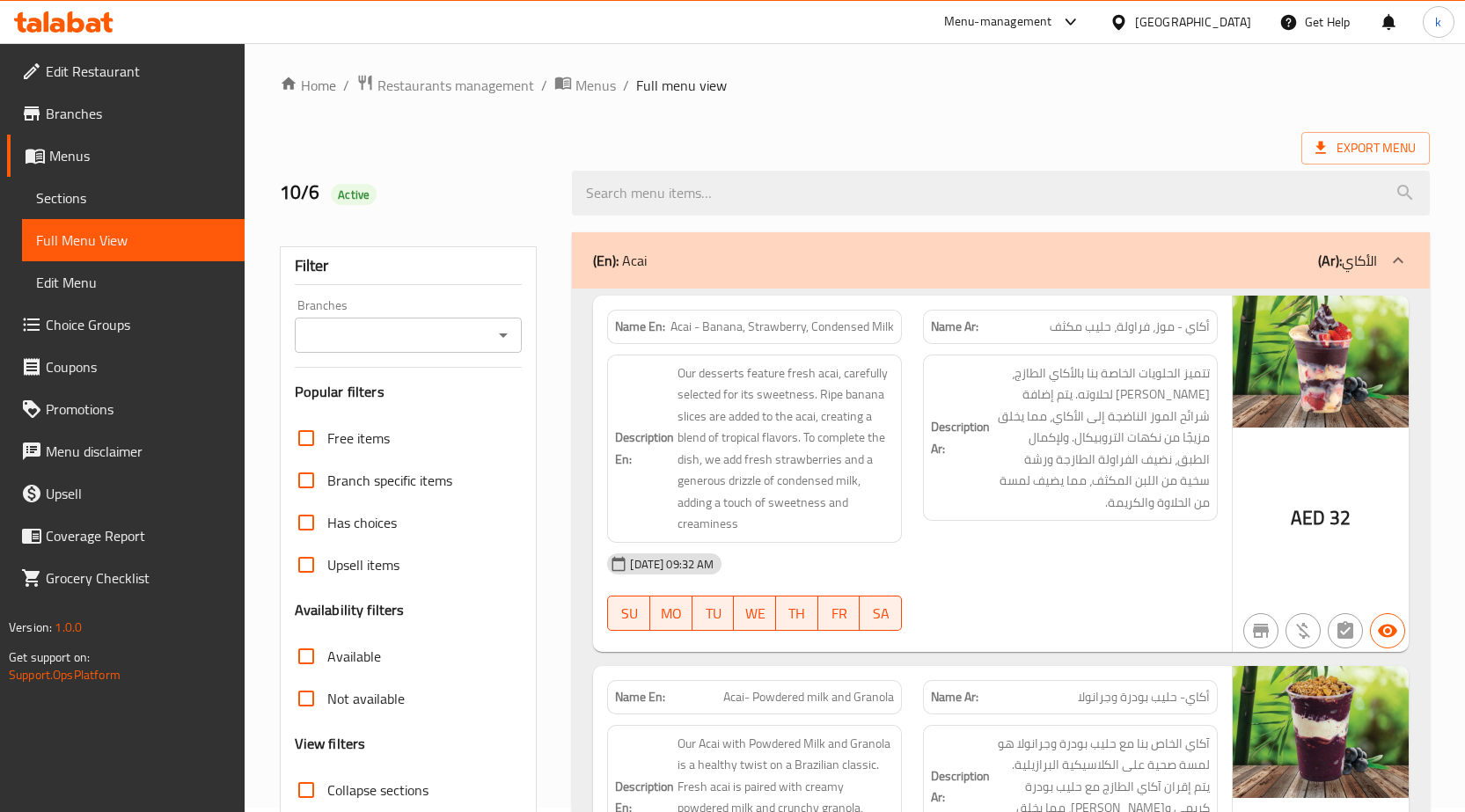
scroll to position [0, 0]
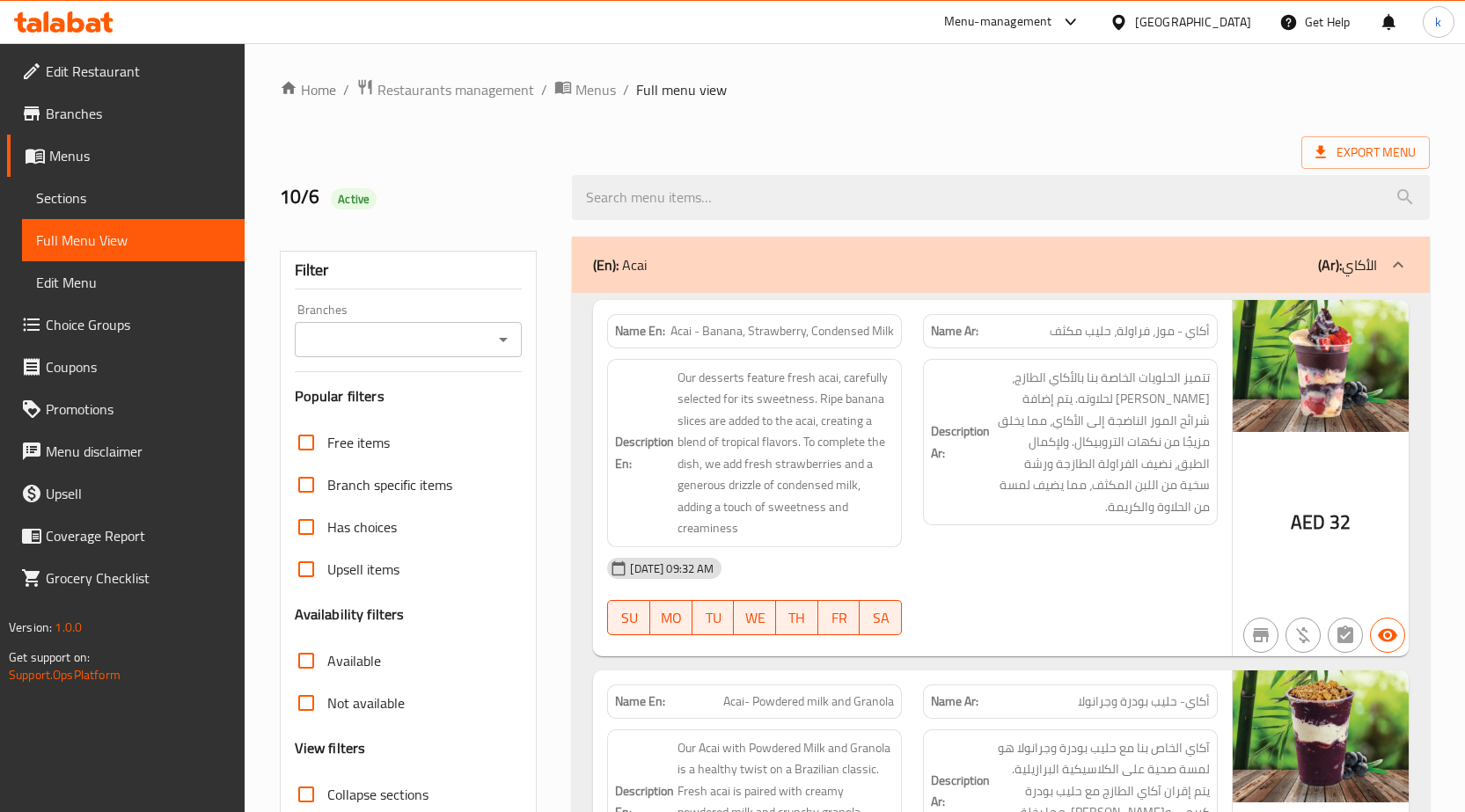
click at [1028, 139] on div "Export Menu" at bounding box center [854, 152] width 1150 height 32
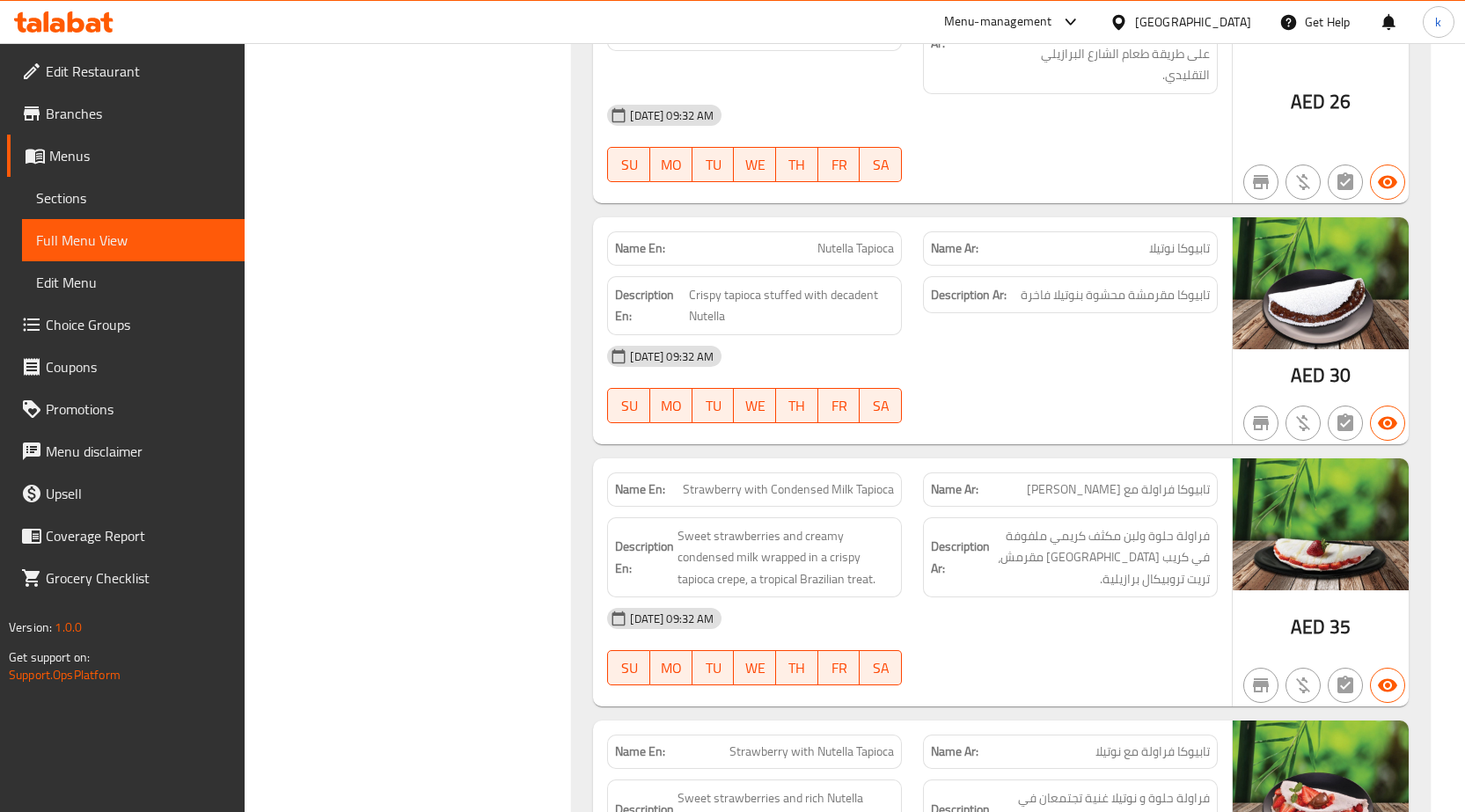
scroll to position [2287, 0]
